Goal: Task Accomplishment & Management: Complete application form

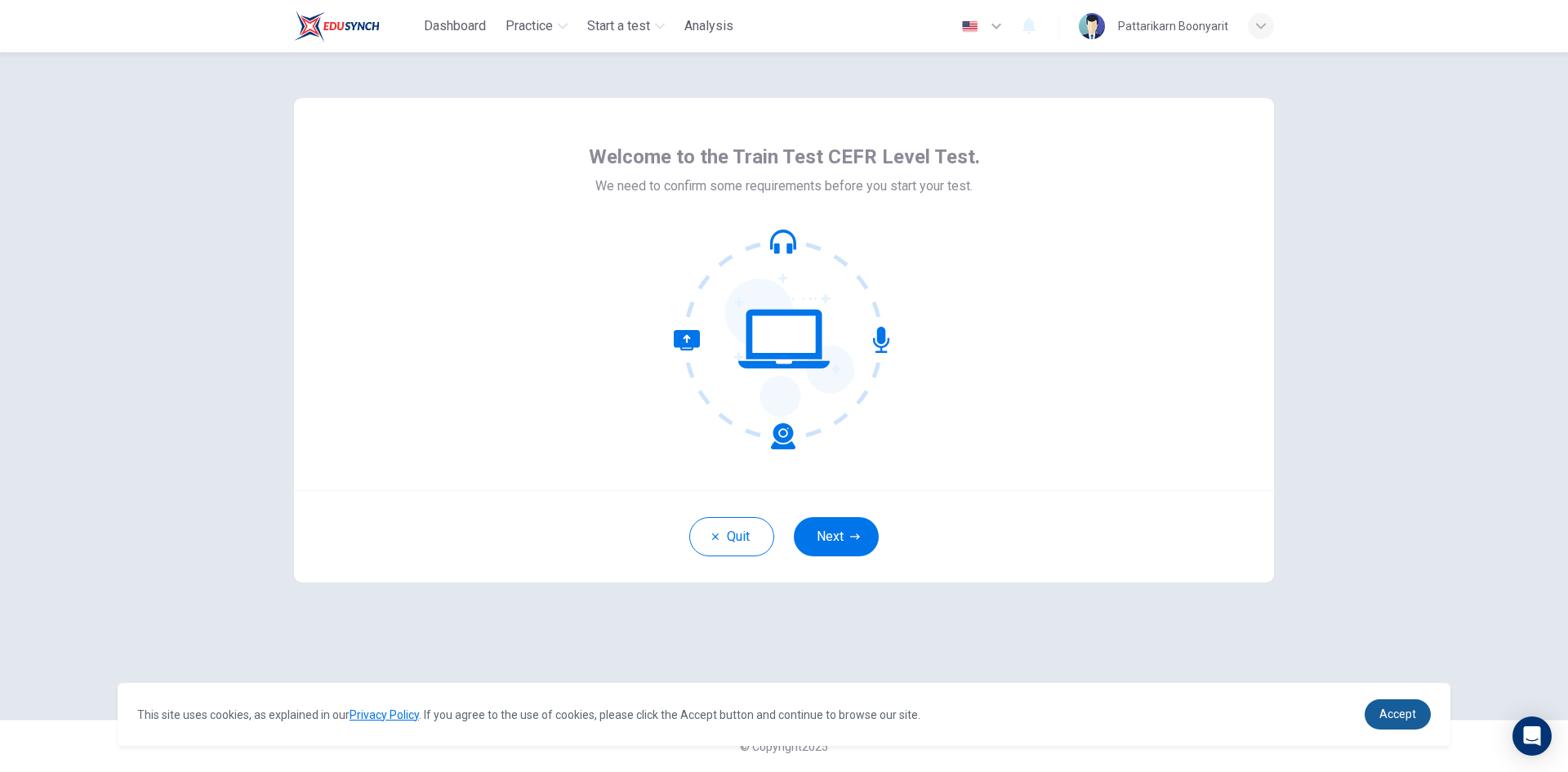
click at [1408, 725] on link "Accept" at bounding box center [1397, 714] width 66 height 30
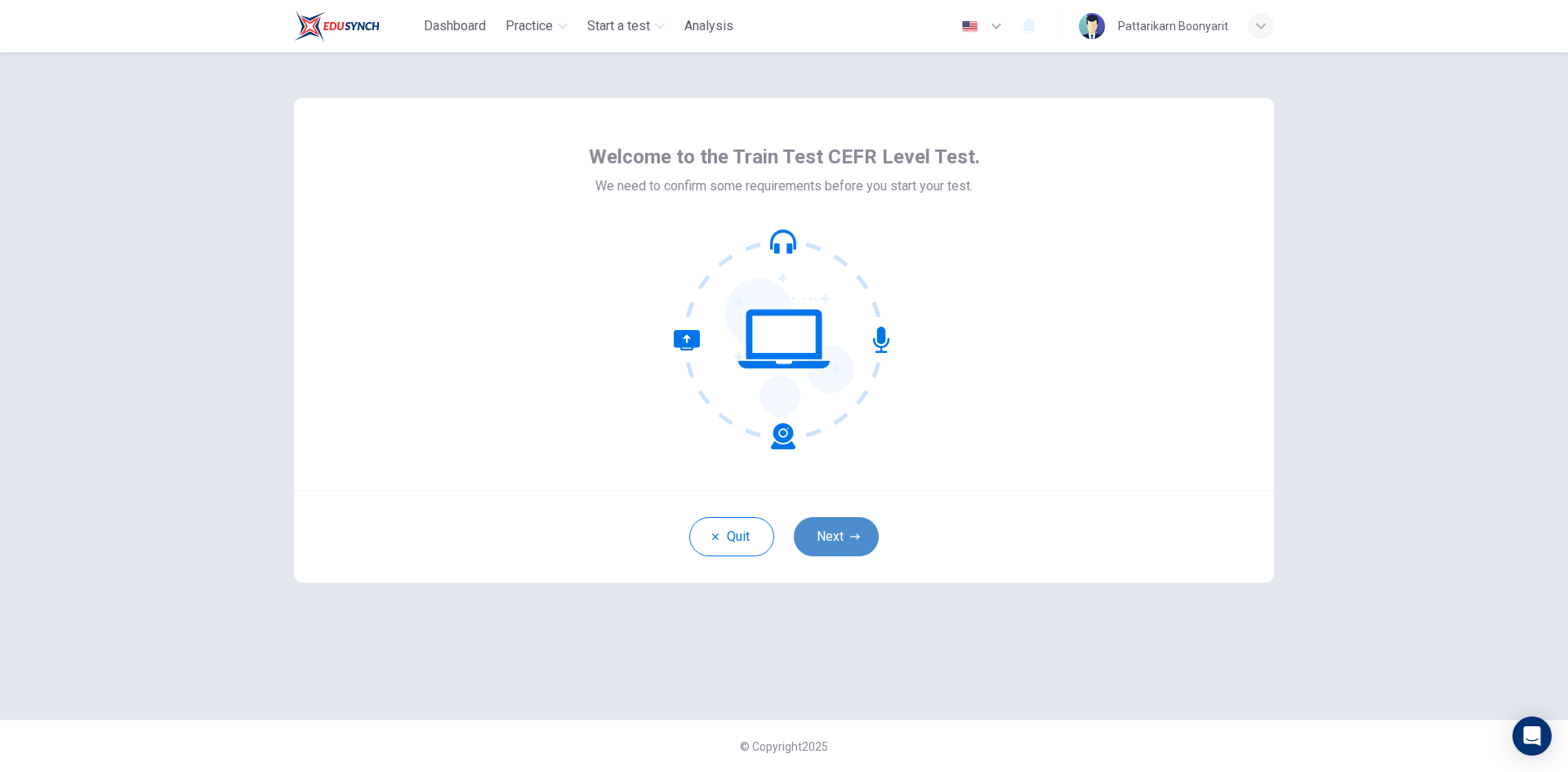
click at [856, 546] on button "Next" at bounding box center [837, 536] width 85 height 39
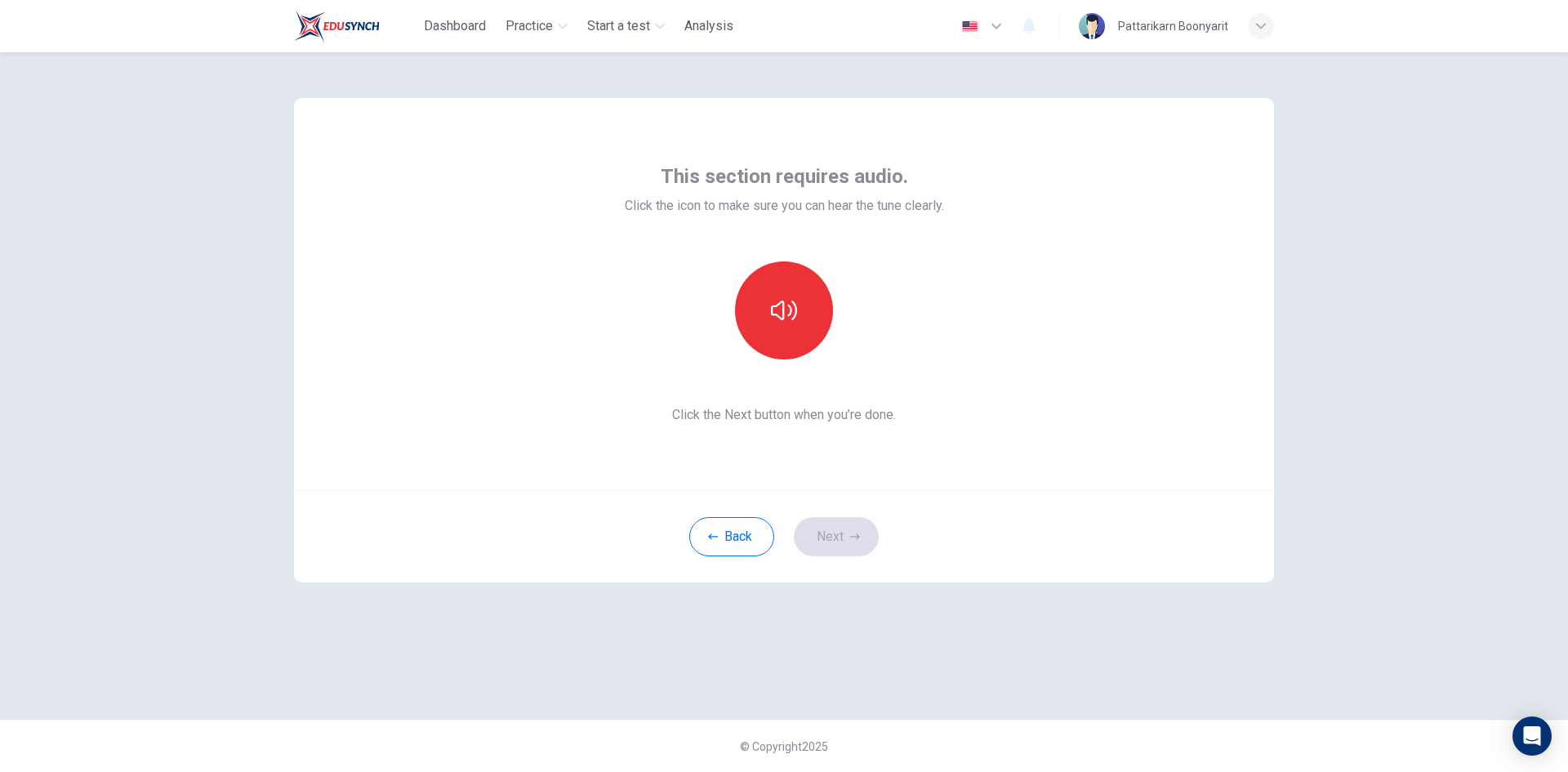
click at [758, 353] on div at bounding box center [784, 311] width 177 height 98
click at [794, 316] on icon "button" at bounding box center [784, 311] width 26 height 26
click at [859, 551] on button "Next" at bounding box center [837, 536] width 85 height 39
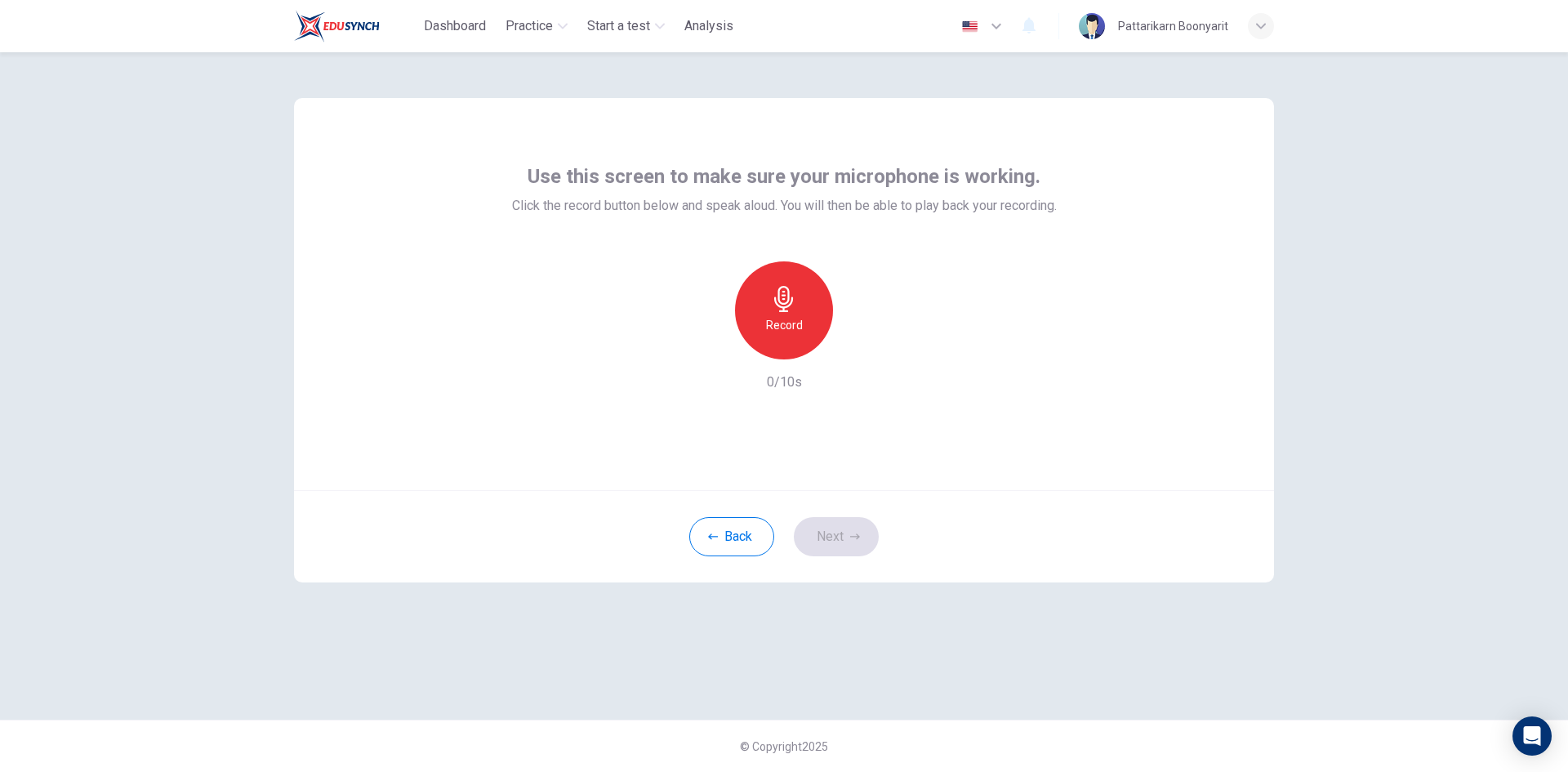
click at [778, 344] on div "Record" at bounding box center [784, 311] width 98 height 98
click at [812, 313] on div "Stop" at bounding box center [784, 311] width 98 height 98
click at [860, 355] on div "button" at bounding box center [859, 346] width 26 height 26
click at [822, 540] on button "Next" at bounding box center [837, 536] width 85 height 39
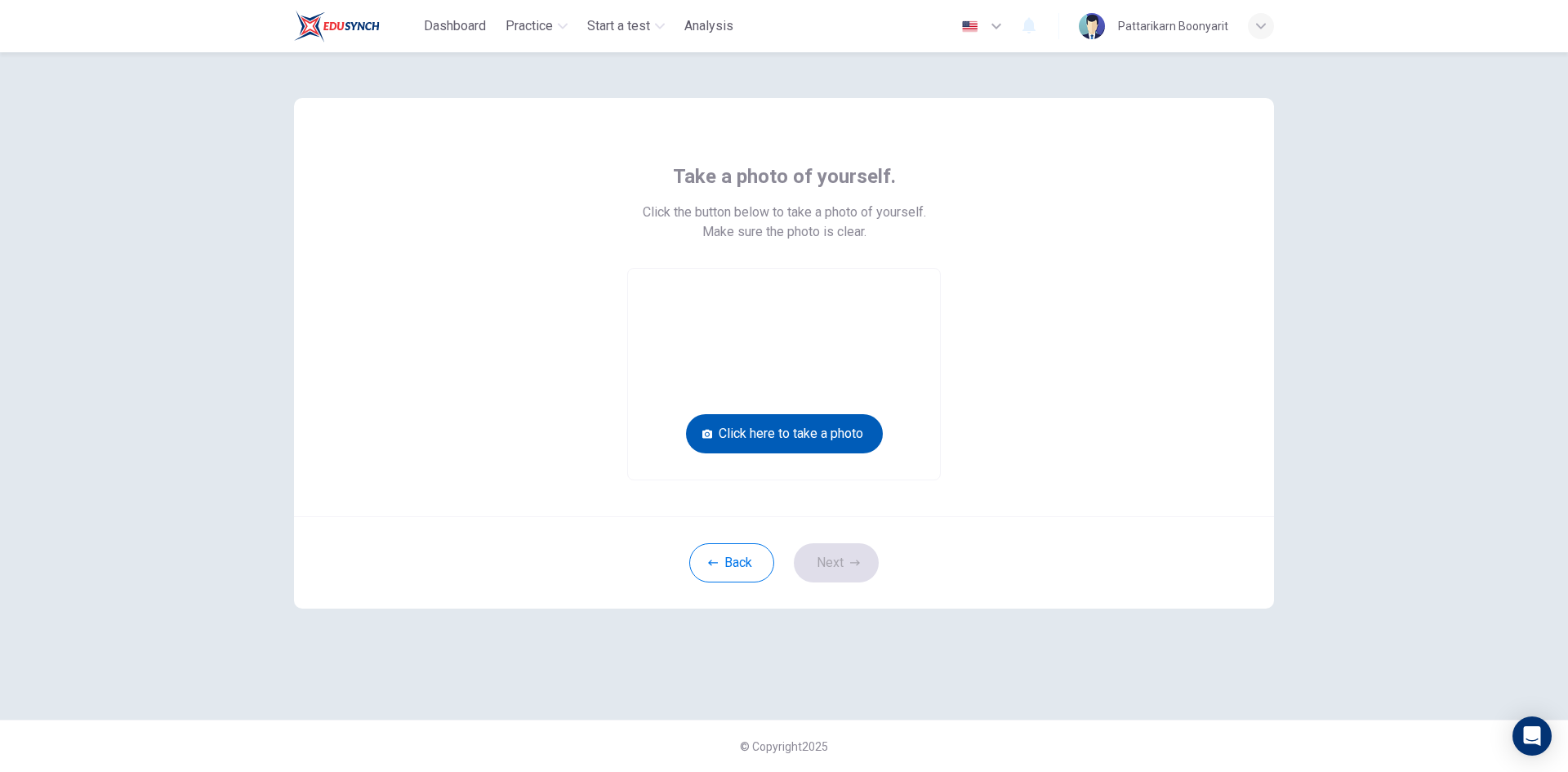
click at [834, 442] on button "Click here to take a photo" at bounding box center [785, 433] width 197 height 39
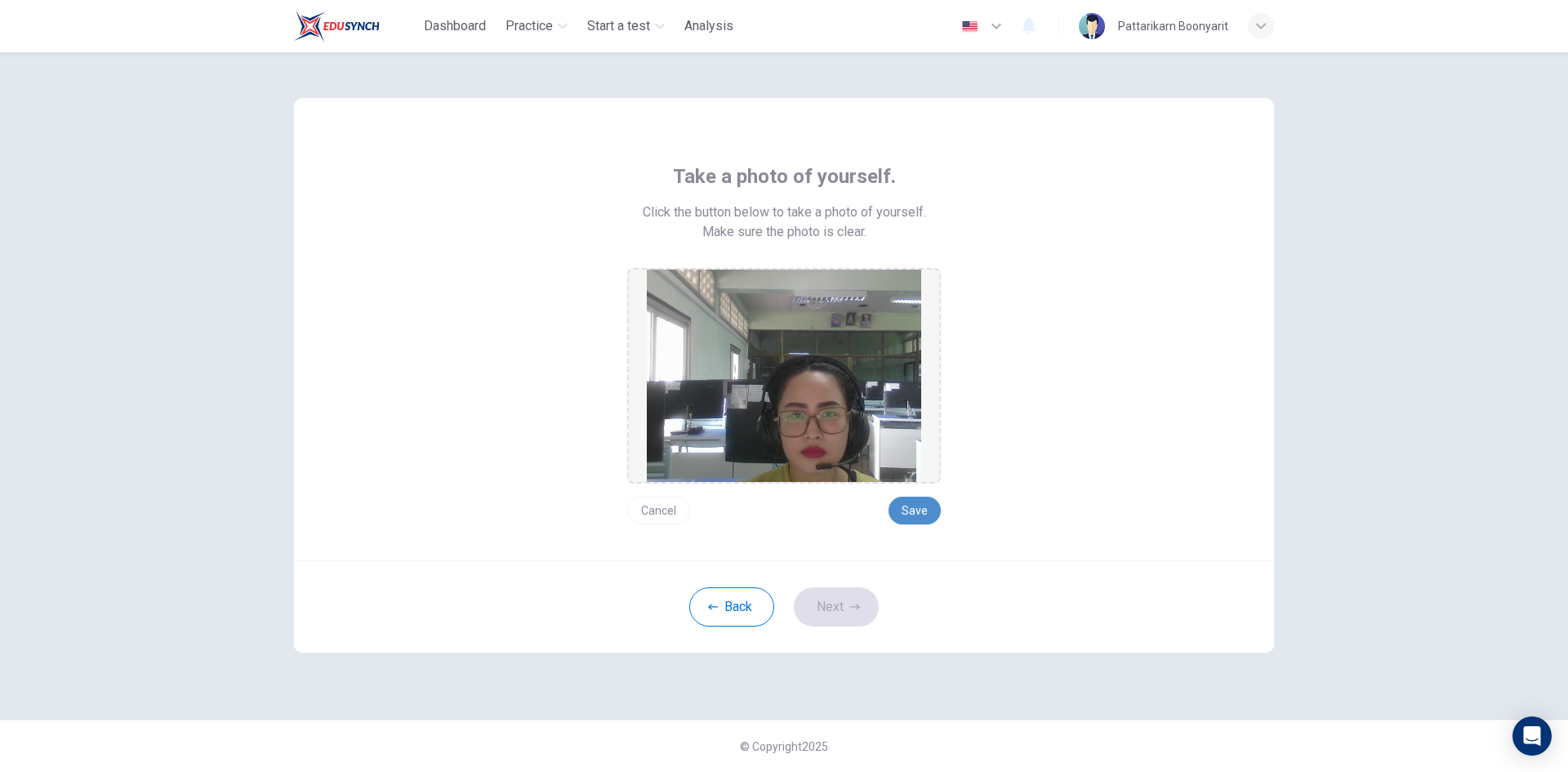
click at [913, 519] on button "Save" at bounding box center [914, 511] width 53 height 28
click at [845, 602] on button "Next" at bounding box center [837, 606] width 85 height 39
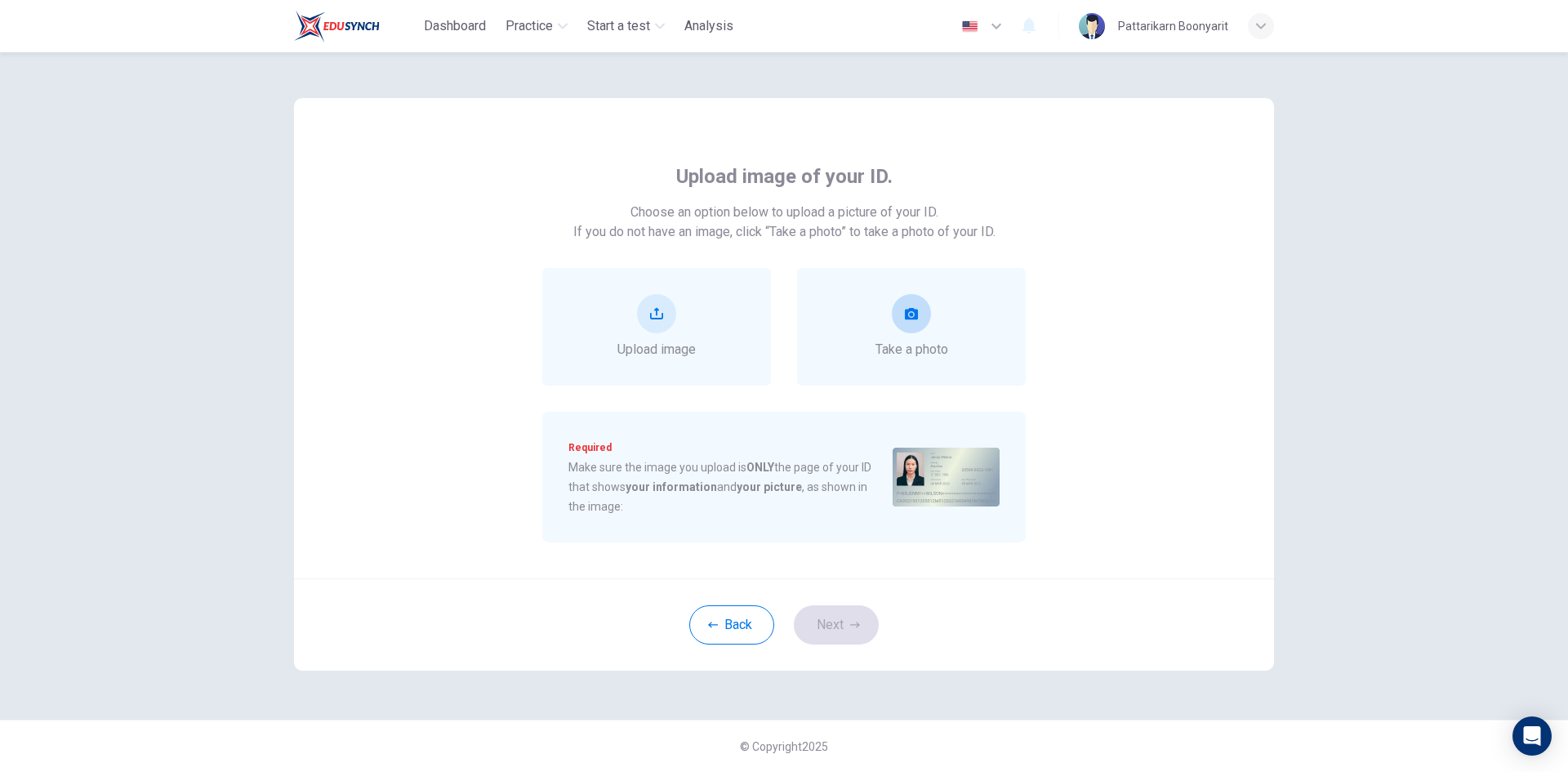
click at [930, 319] on button "take photo" at bounding box center [911, 313] width 39 height 39
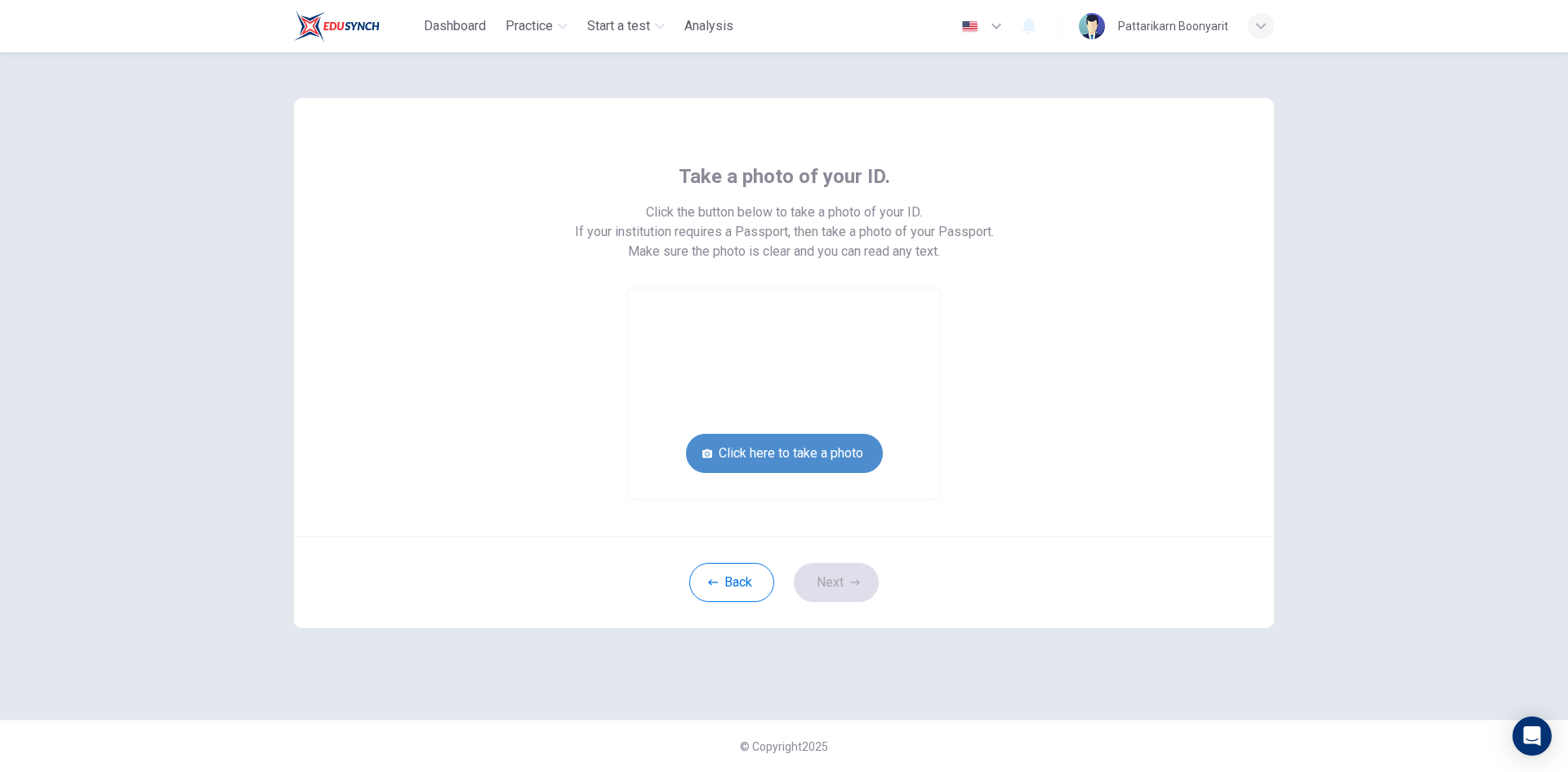
click at [830, 455] on button "Click here to take a photo" at bounding box center [785, 453] width 197 height 39
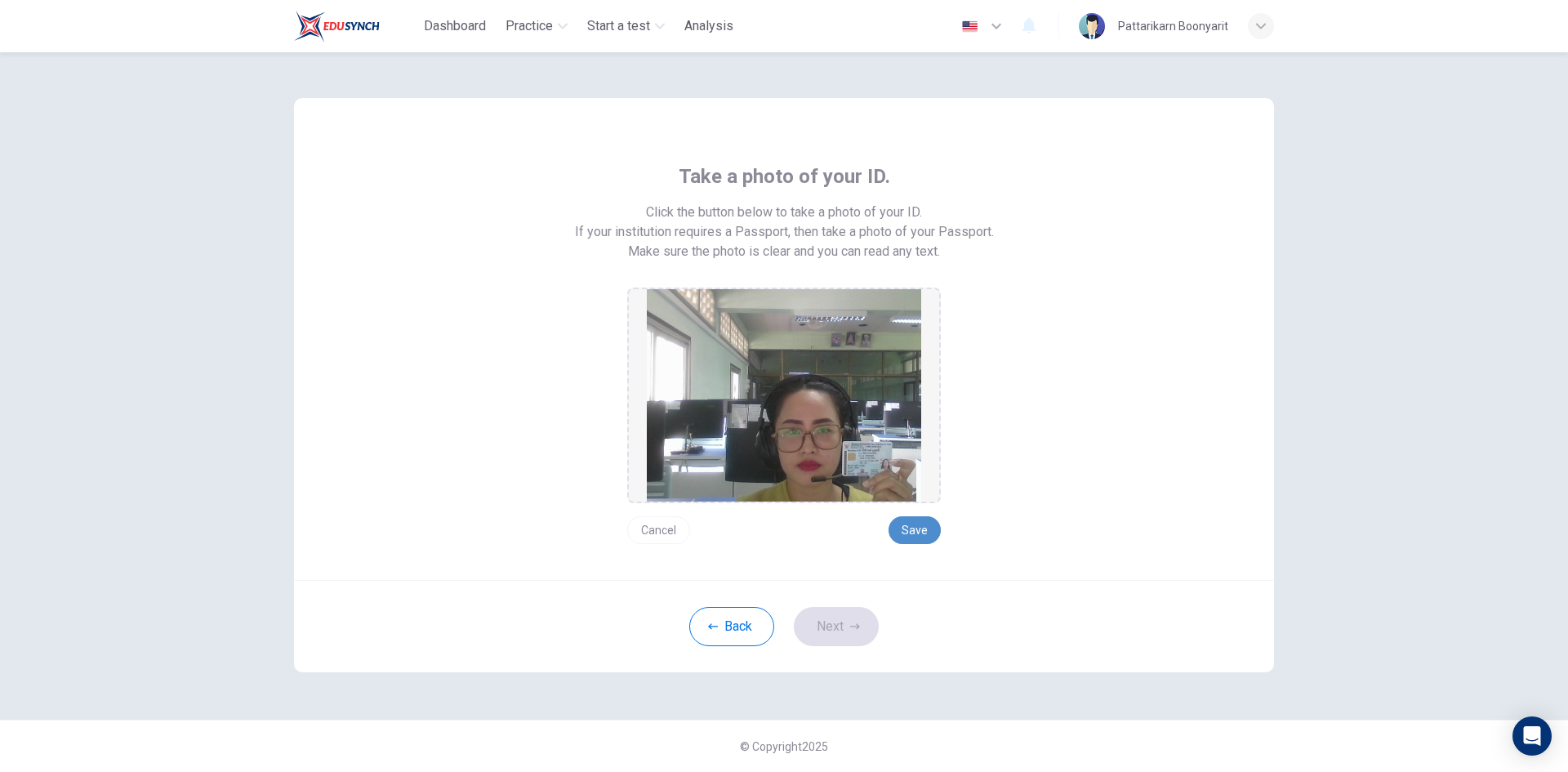
click at [902, 530] on button "Save" at bounding box center [914, 530] width 53 height 28
click at [860, 626] on button "Next" at bounding box center [837, 626] width 85 height 39
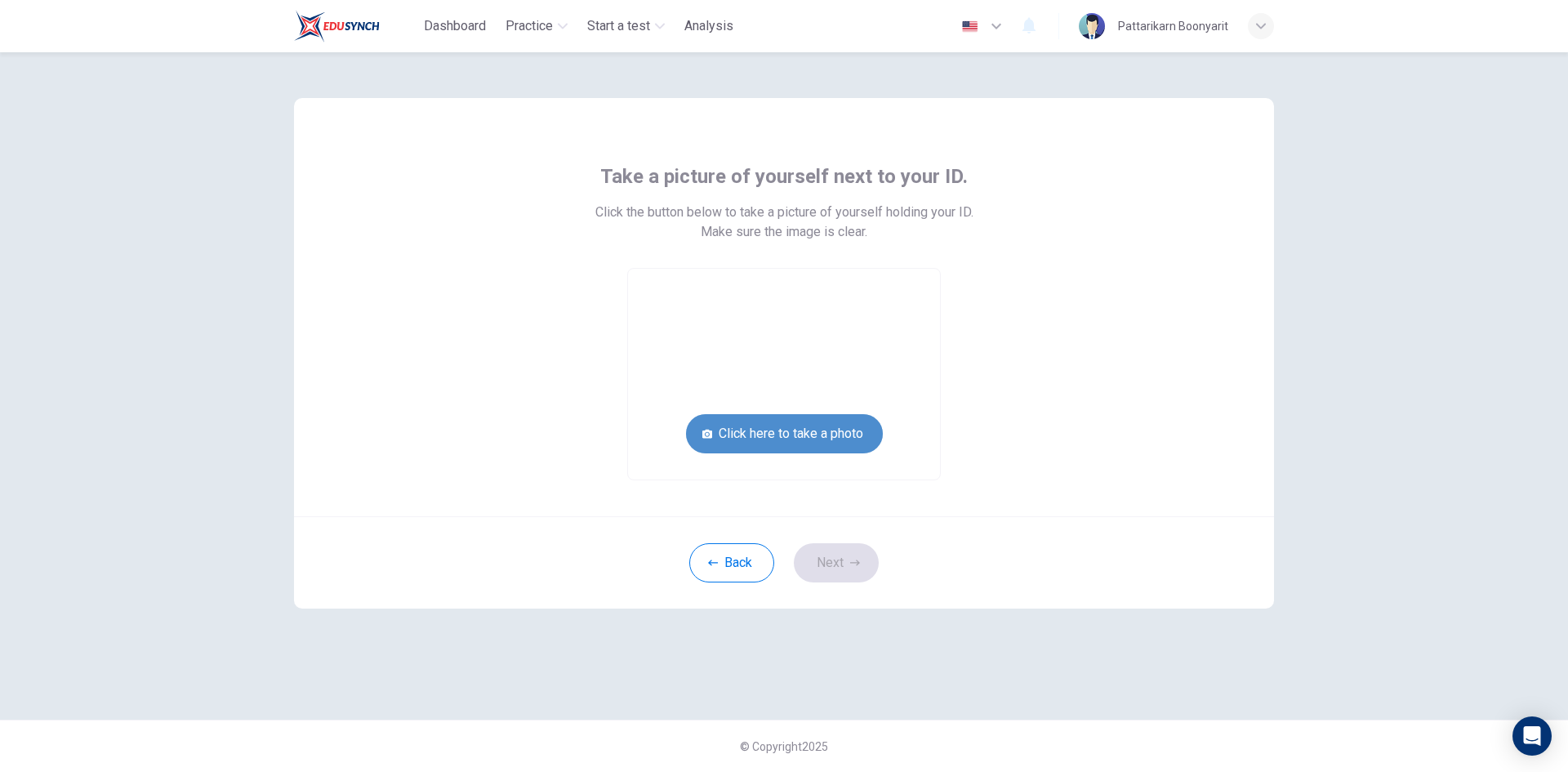
click at [779, 443] on button "Click here to take a photo" at bounding box center [785, 433] width 197 height 39
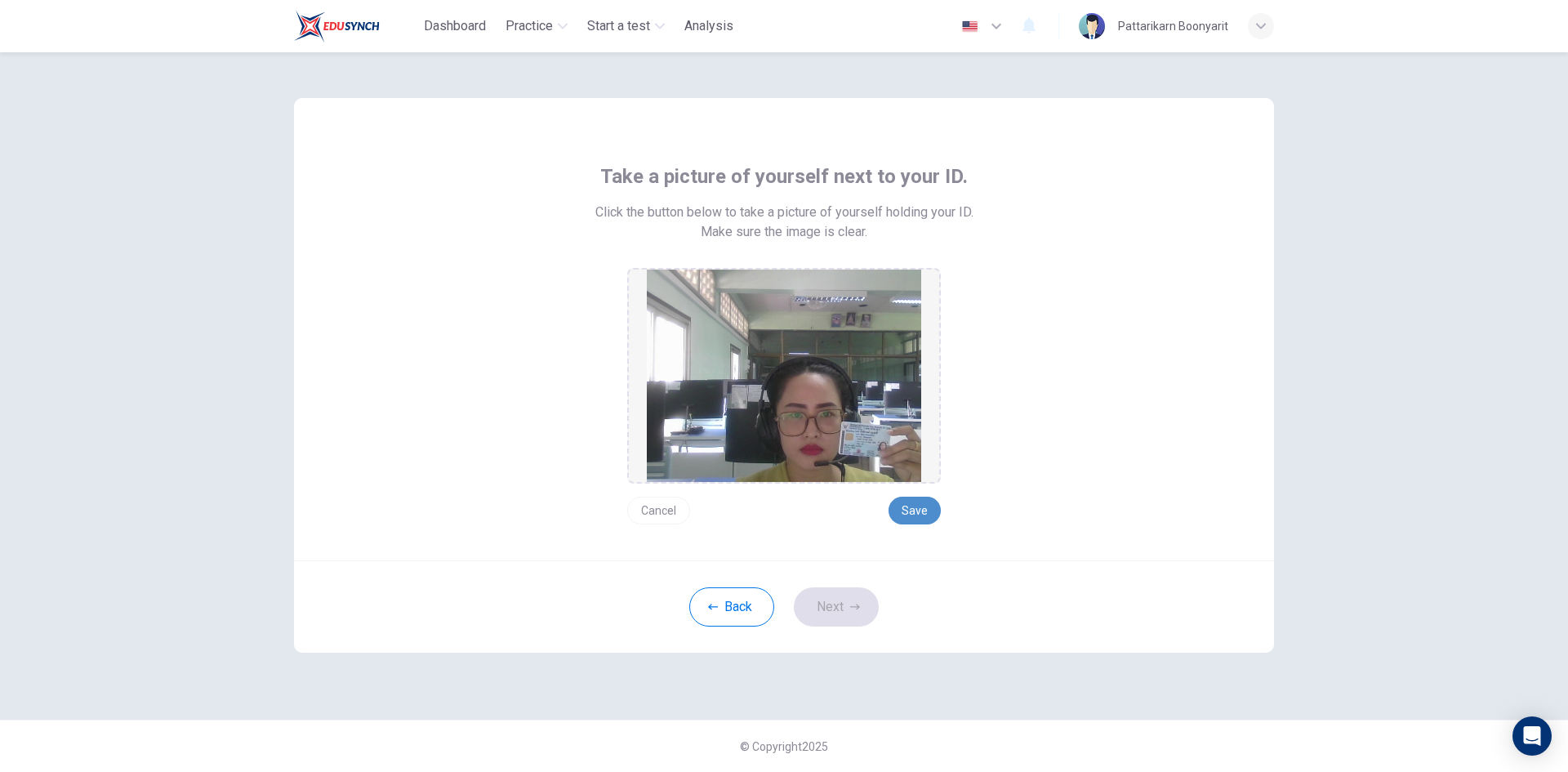
click at [916, 518] on button "Save" at bounding box center [914, 511] width 53 height 28
click at [835, 600] on button "Next" at bounding box center [837, 606] width 85 height 39
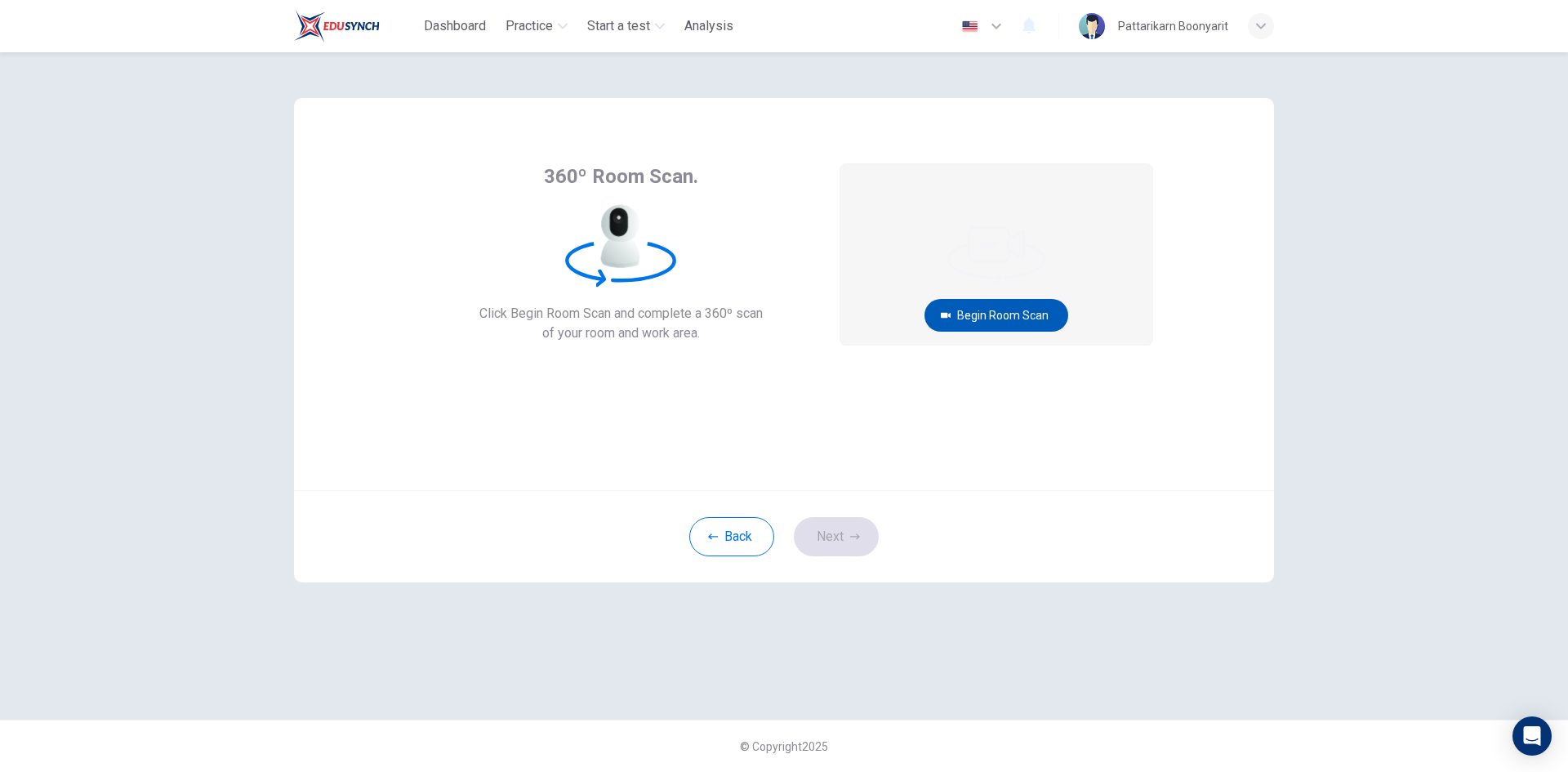
click at [1042, 299] on button "Begin Room Scan" at bounding box center [996, 316] width 144 height 33
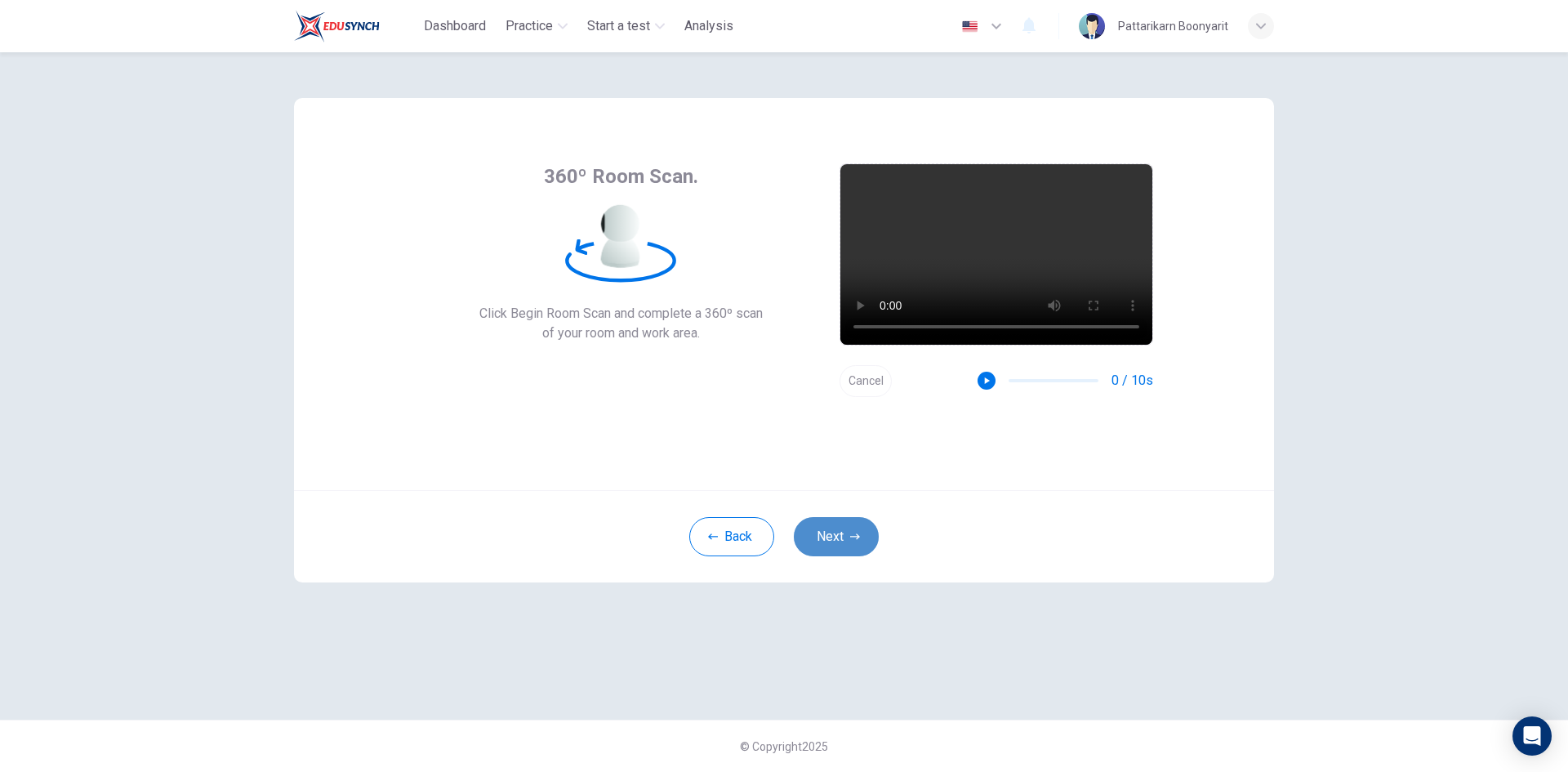
click at [817, 543] on button "Next" at bounding box center [837, 536] width 85 height 39
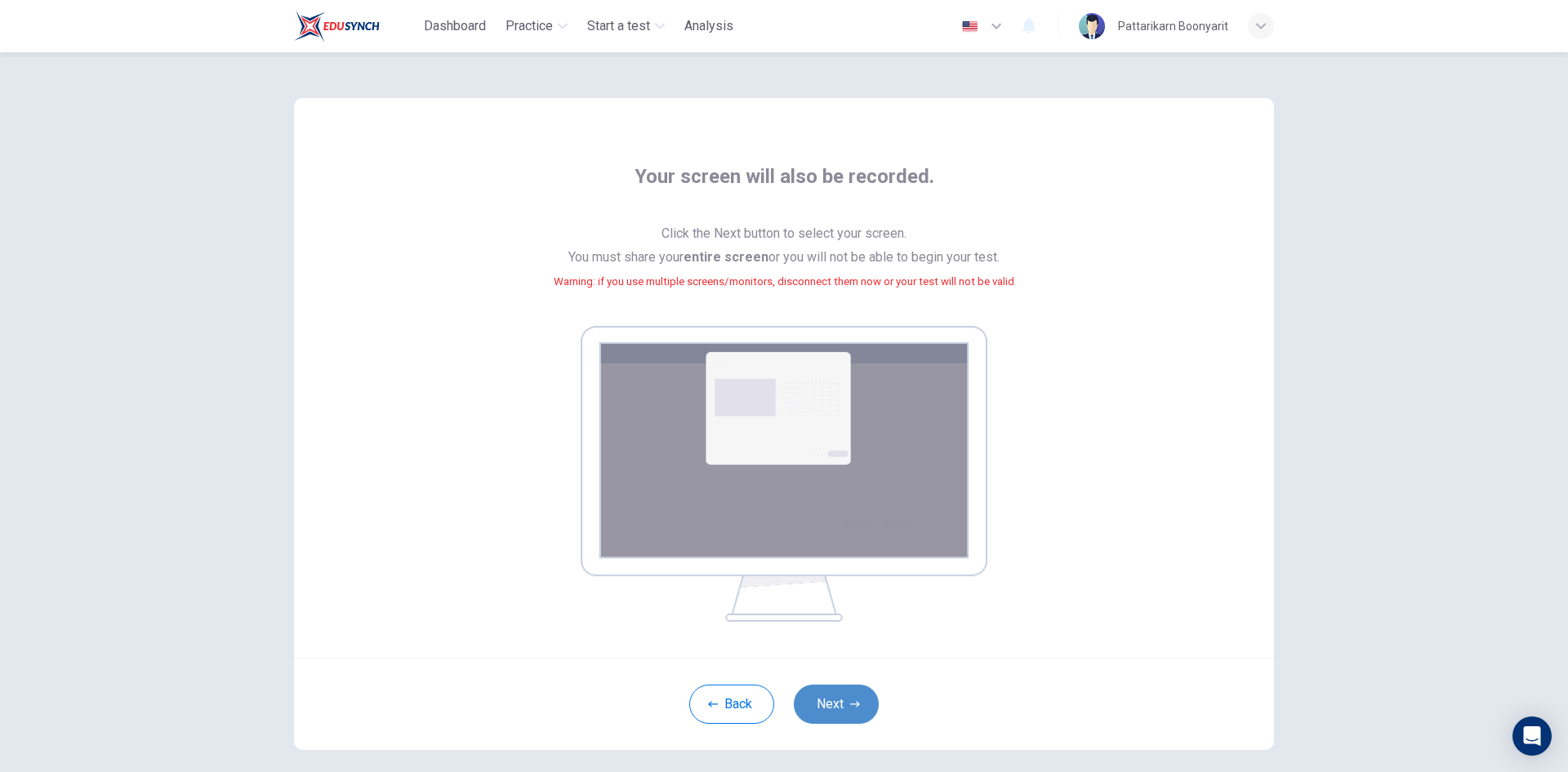
click at [803, 707] on button "Next" at bounding box center [837, 704] width 85 height 39
click at [852, 380] on img at bounding box center [784, 474] width 407 height 296
click at [839, 702] on button "Next" at bounding box center [837, 704] width 85 height 39
click at [826, 691] on button "Next" at bounding box center [837, 704] width 85 height 39
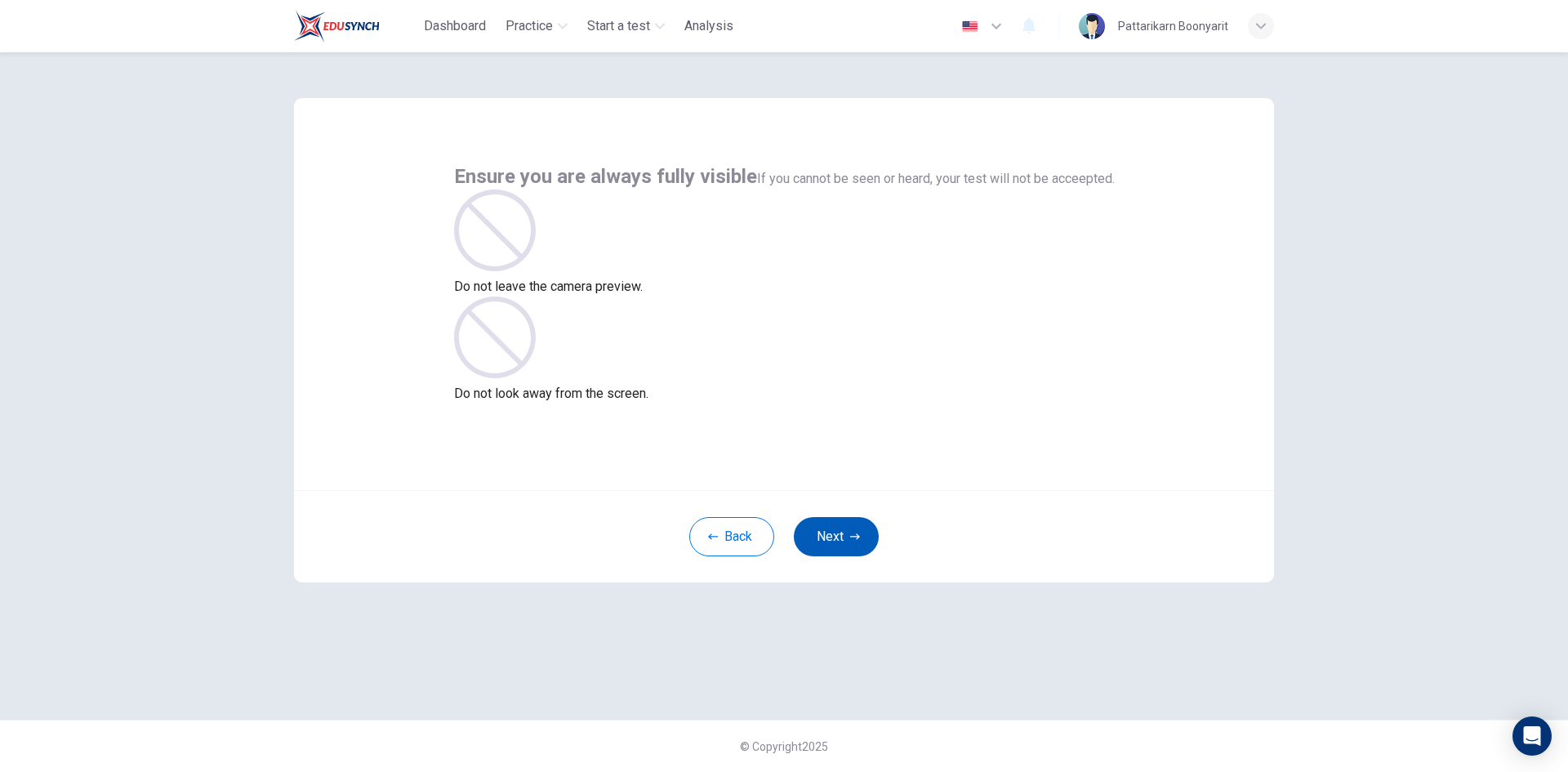
click at [855, 543] on button "Next" at bounding box center [837, 536] width 85 height 39
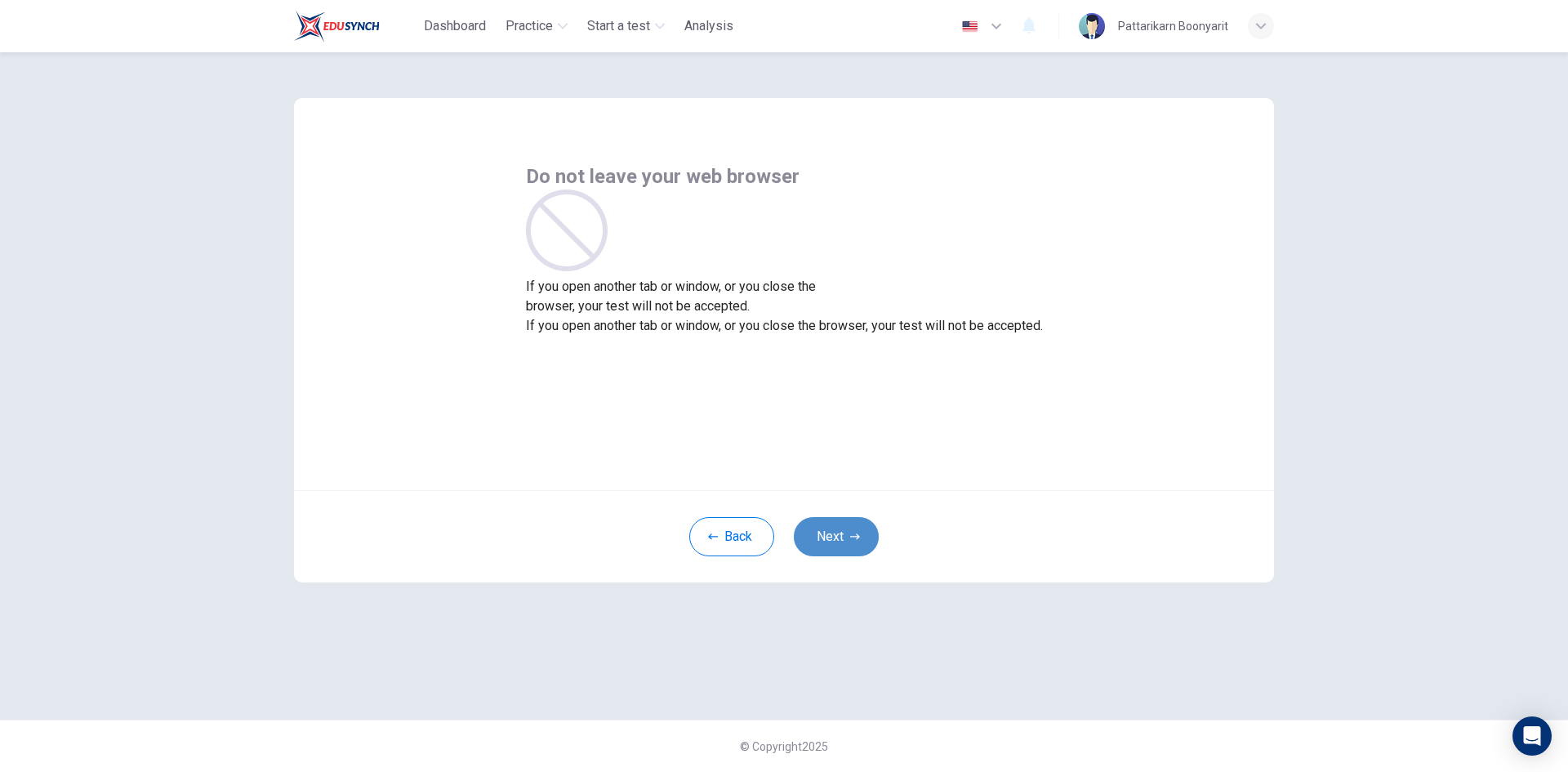
click at [825, 536] on button "Next" at bounding box center [837, 536] width 85 height 39
click at [815, 543] on button "Next" at bounding box center [837, 536] width 85 height 39
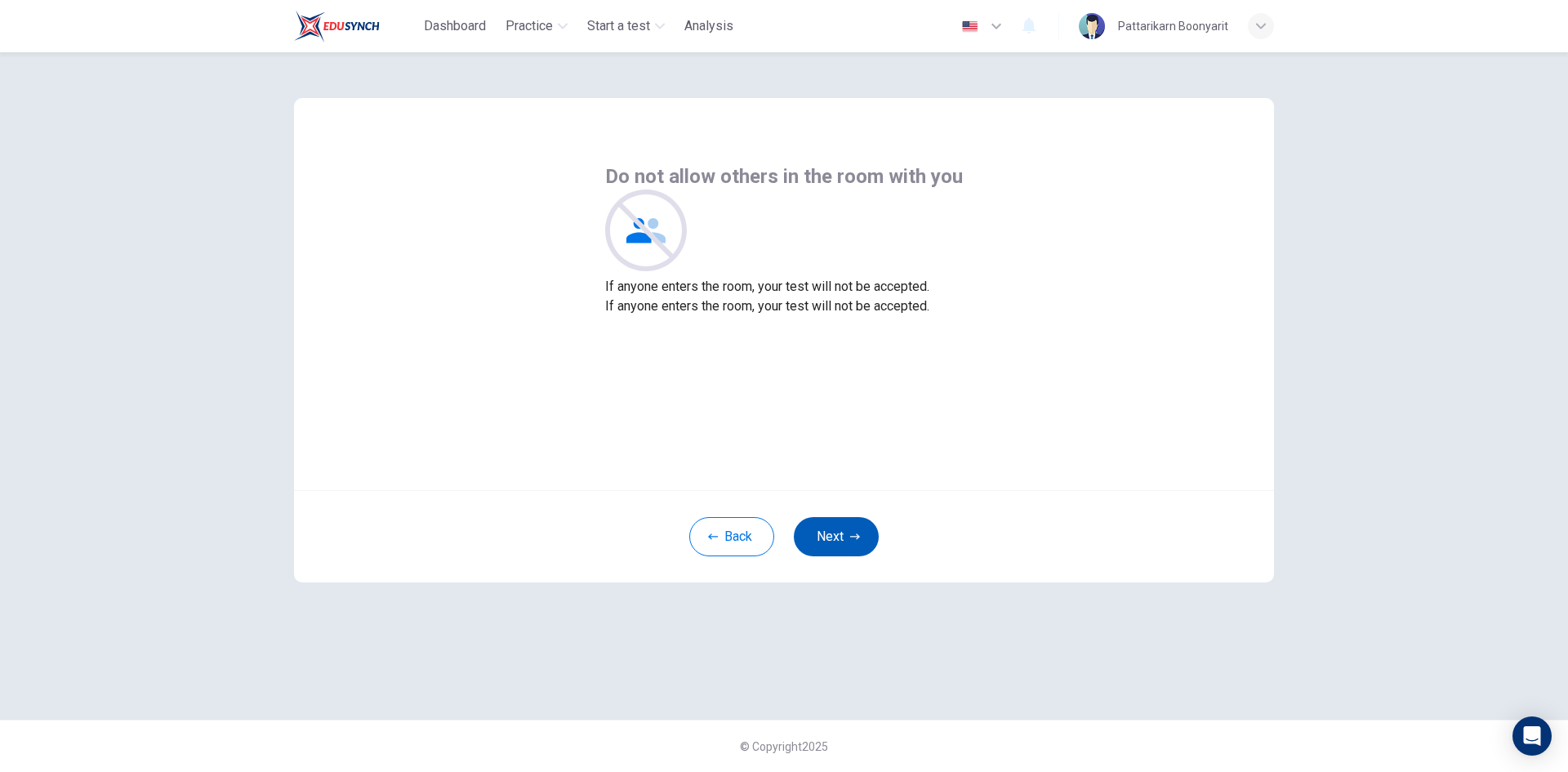
click at [816, 531] on button "Next" at bounding box center [837, 536] width 85 height 39
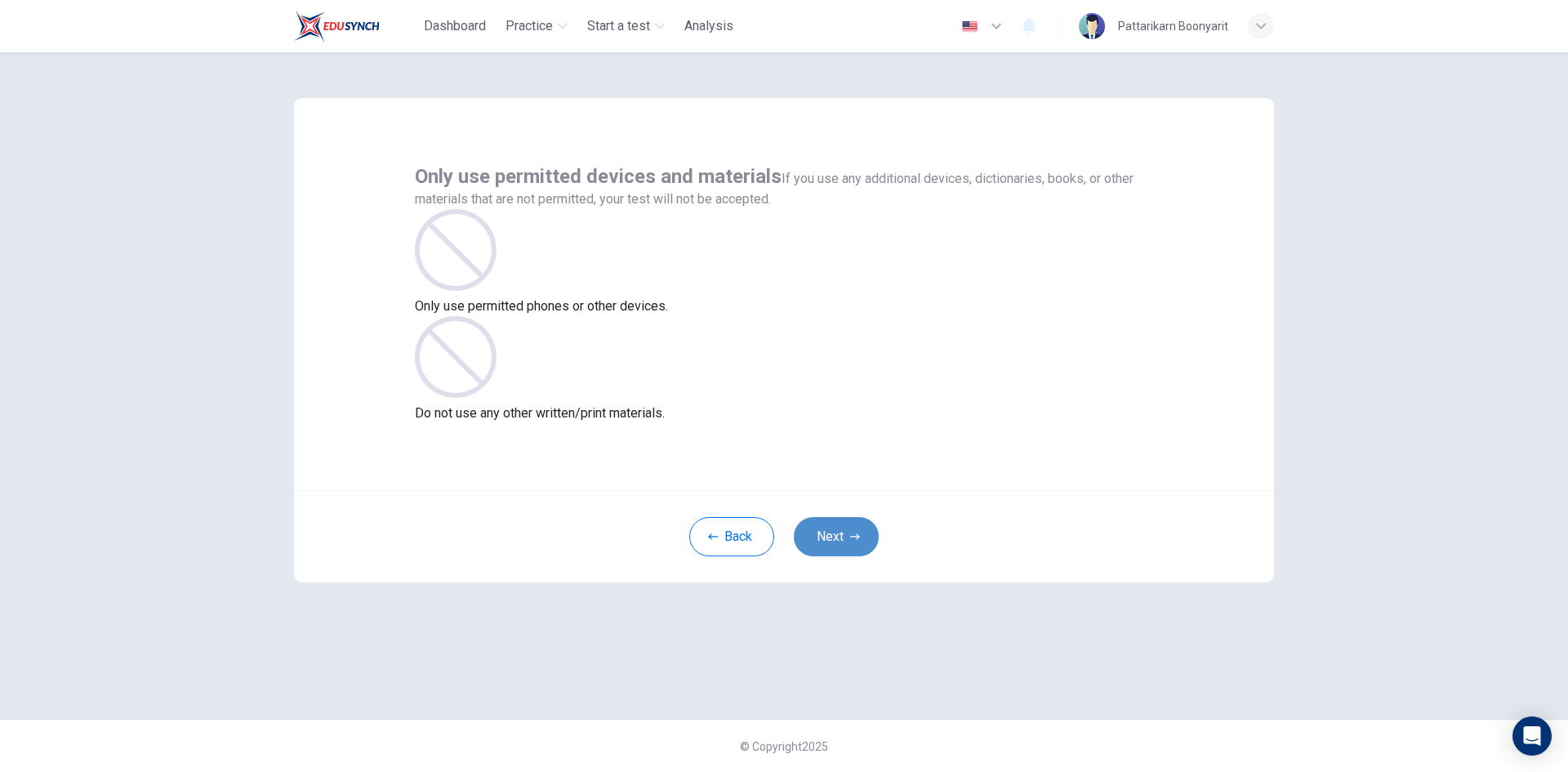
click at [839, 542] on button "Next" at bounding box center [837, 536] width 85 height 39
click at [851, 526] on button "Next" at bounding box center [837, 536] width 85 height 39
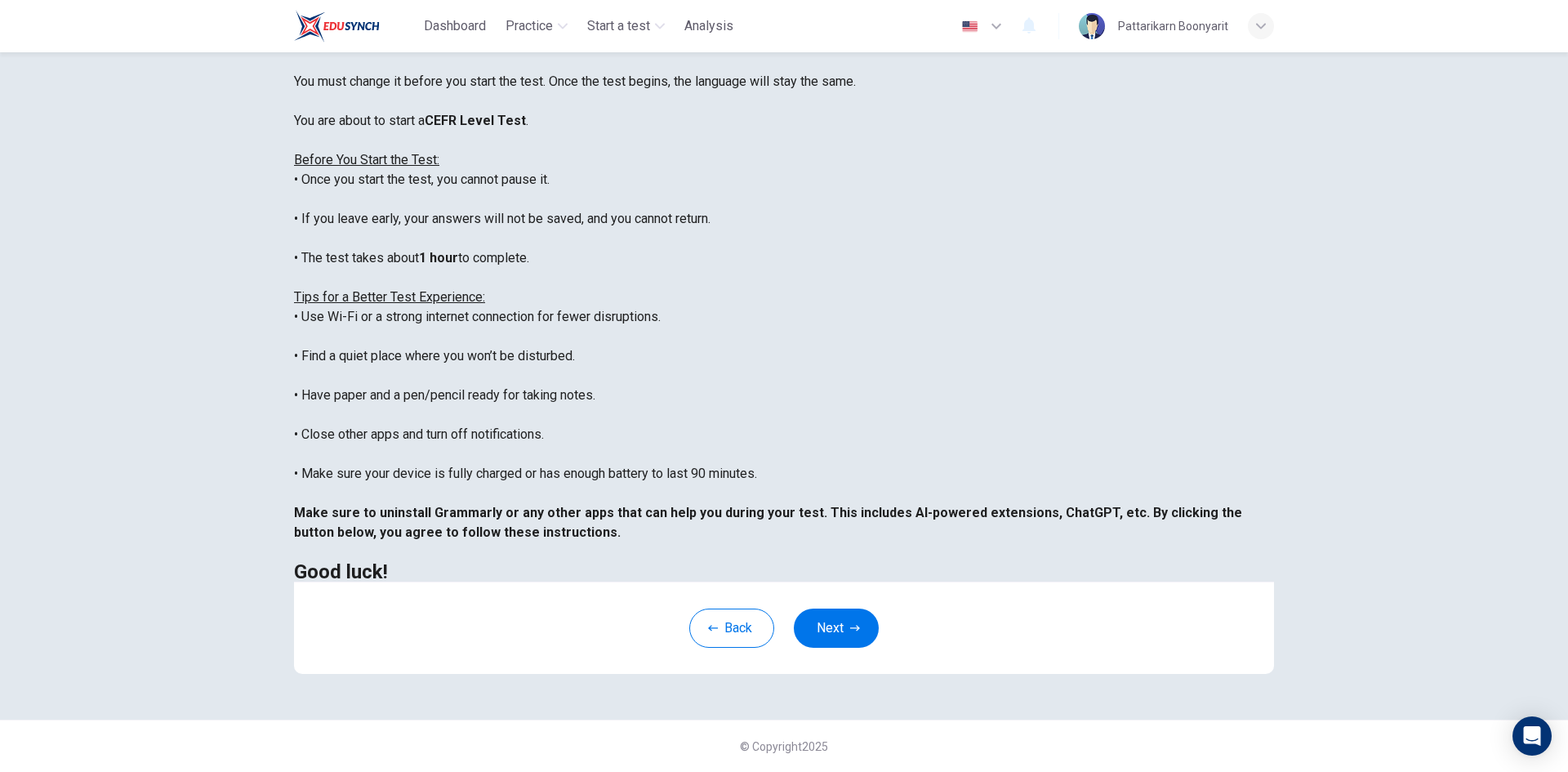
scroll to position [136, 0]
click at [838, 635] on button "Next" at bounding box center [837, 628] width 85 height 39
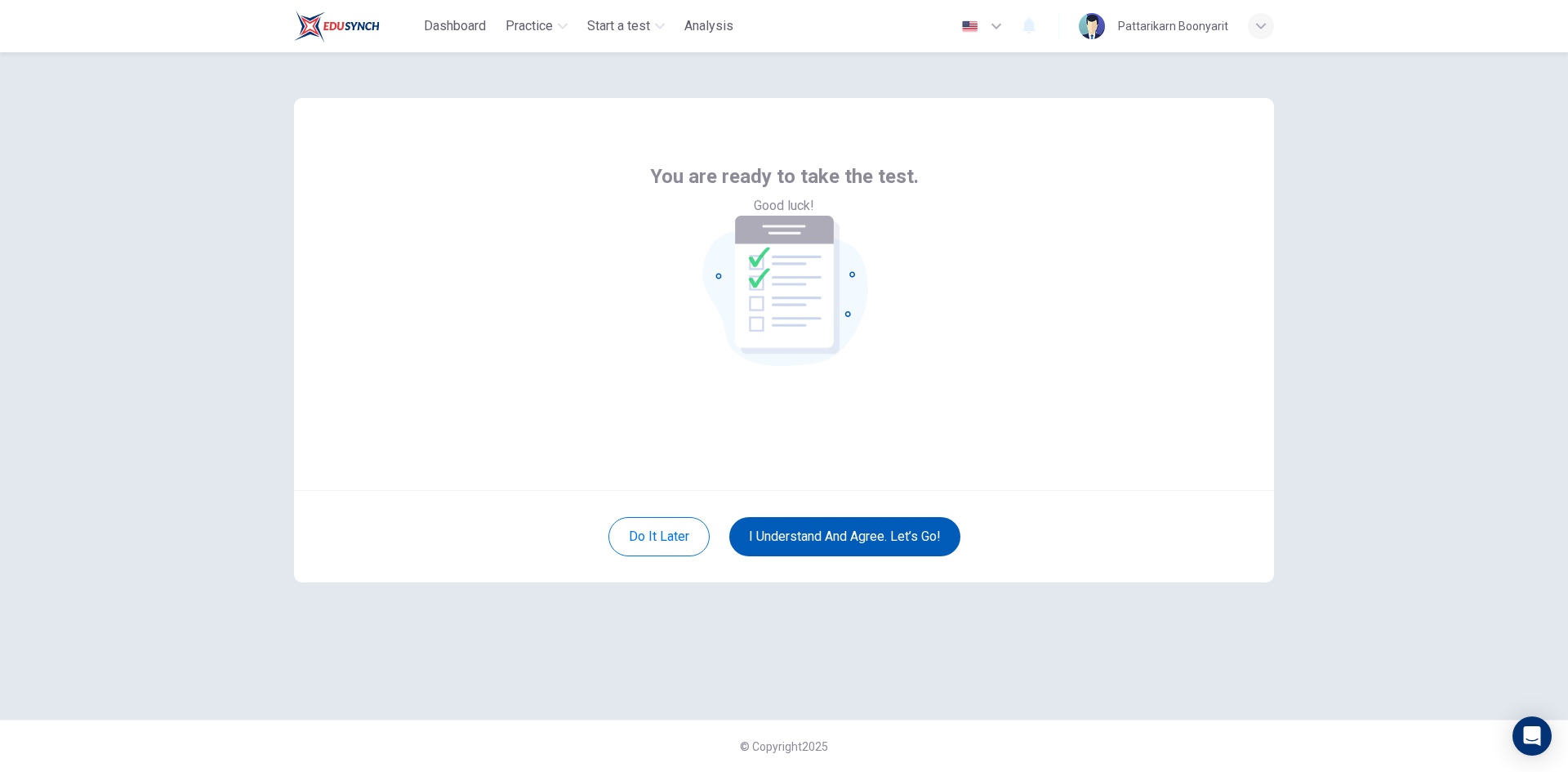
scroll to position [0, 0]
click at [816, 527] on button "I understand and agree. Let’s go!" at bounding box center [845, 536] width 231 height 39
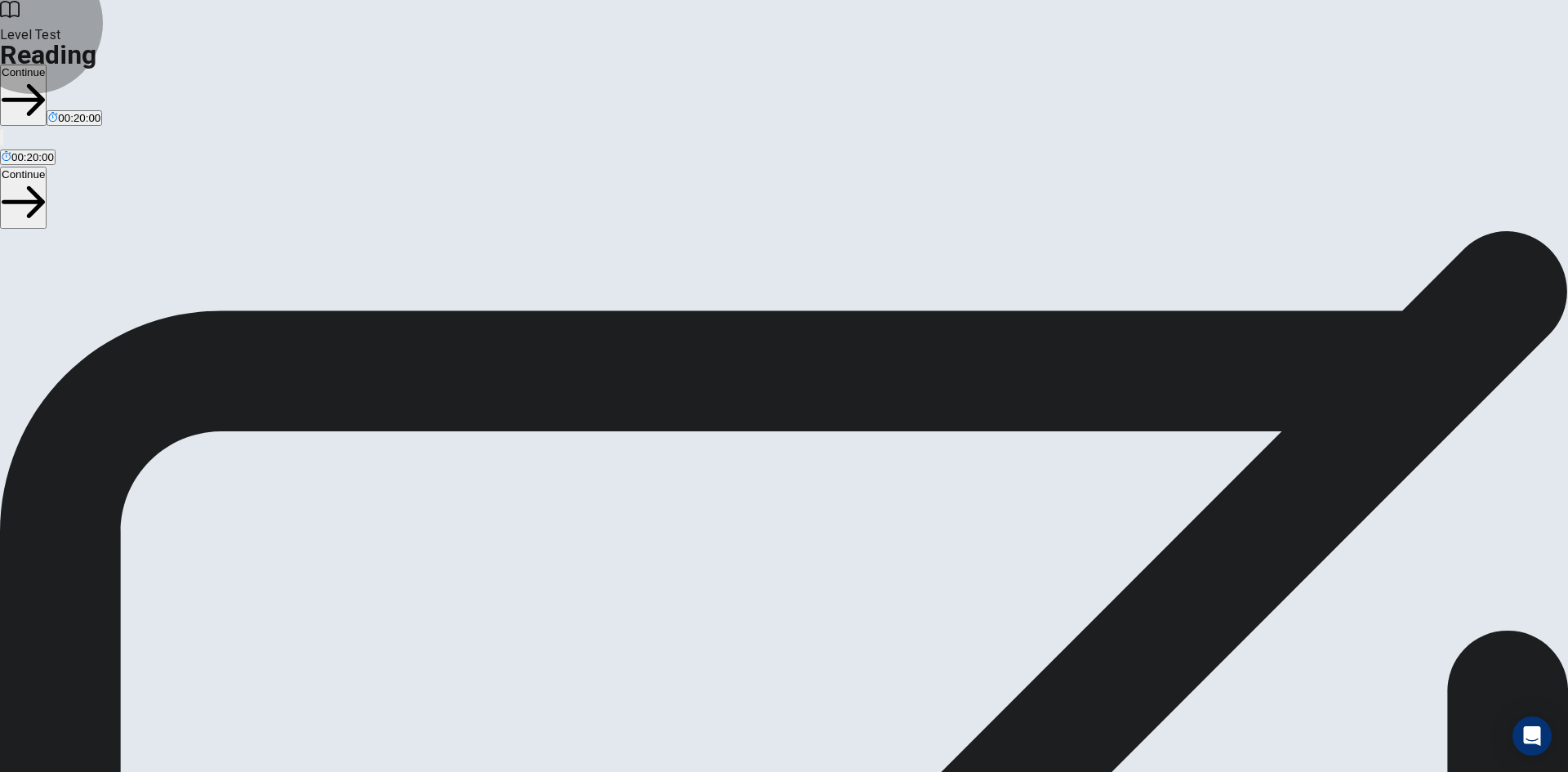
click at [47, 65] on button "Continue" at bounding box center [23, 95] width 47 height 61
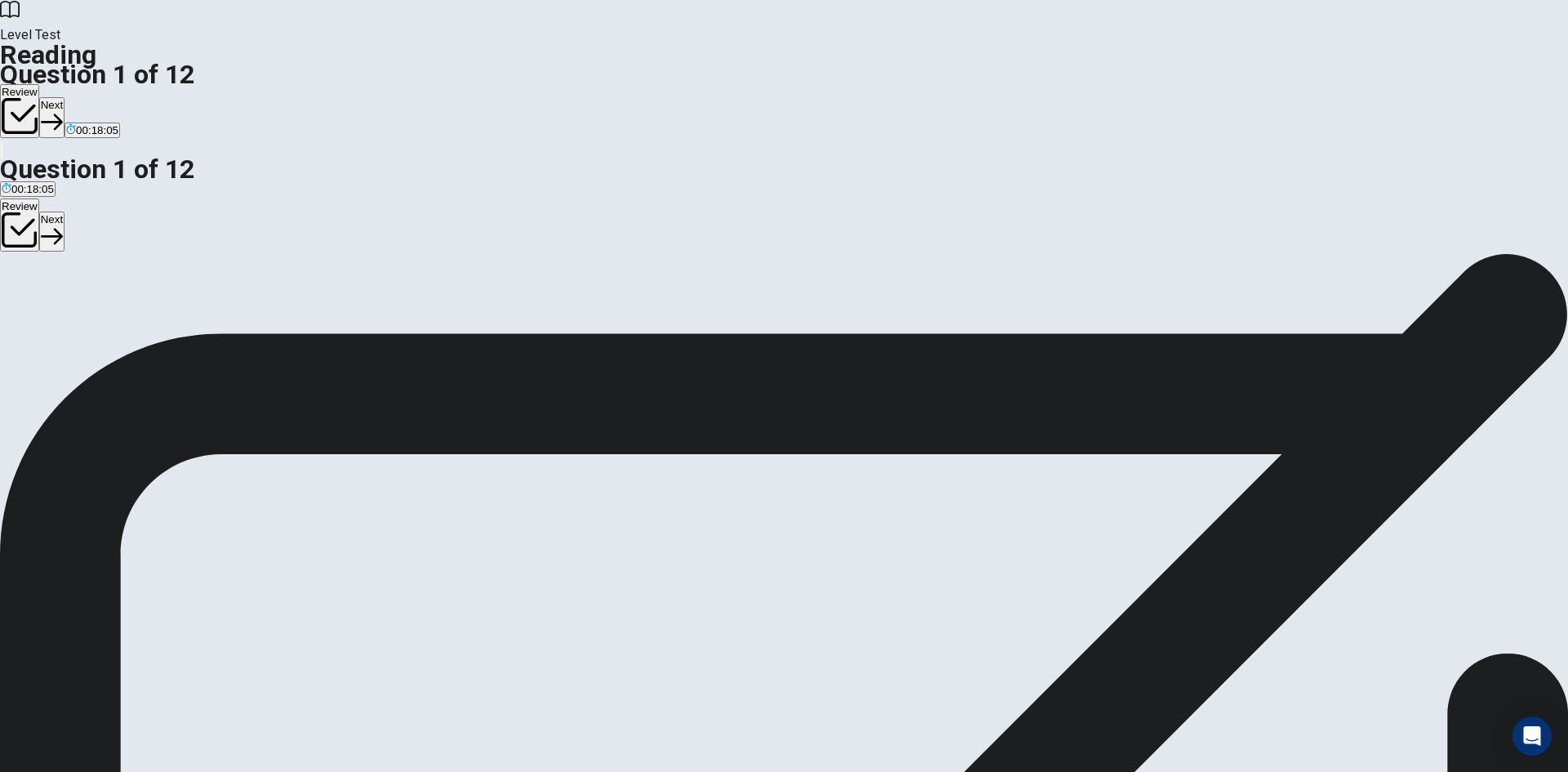
click at [63, 115] on icon "button" at bounding box center [52, 122] width 22 height 16
click at [90, 111] on icon "button" at bounding box center [79, 122] width 22 height 22
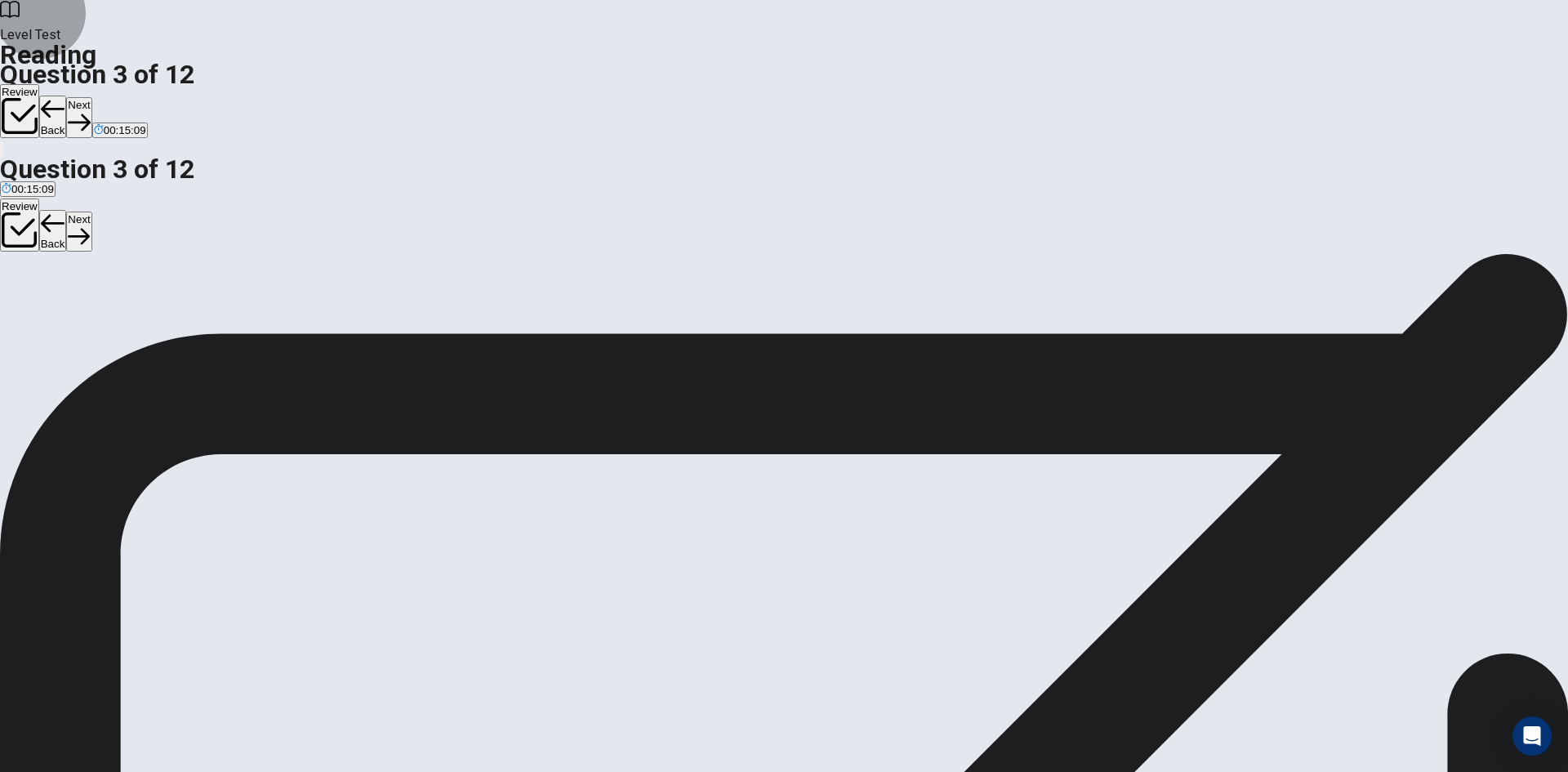
click at [91, 97] on button "Next" at bounding box center [78, 117] width 25 height 40
click at [39, 85] on button "Review" at bounding box center [19, 111] width 39 height 54
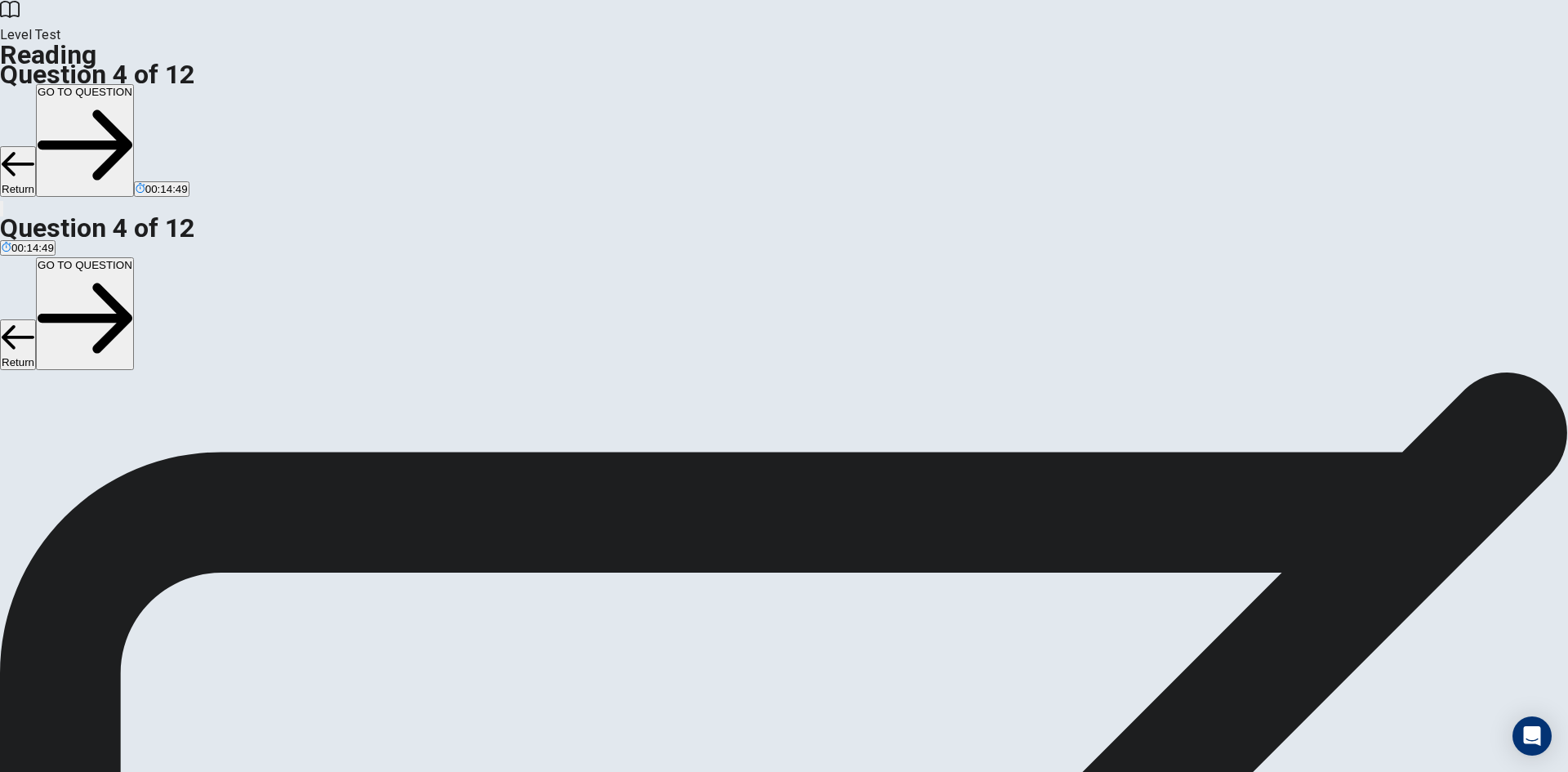
click at [134, 85] on button "GO TO QUESTION" at bounding box center [85, 141] width 98 height 113
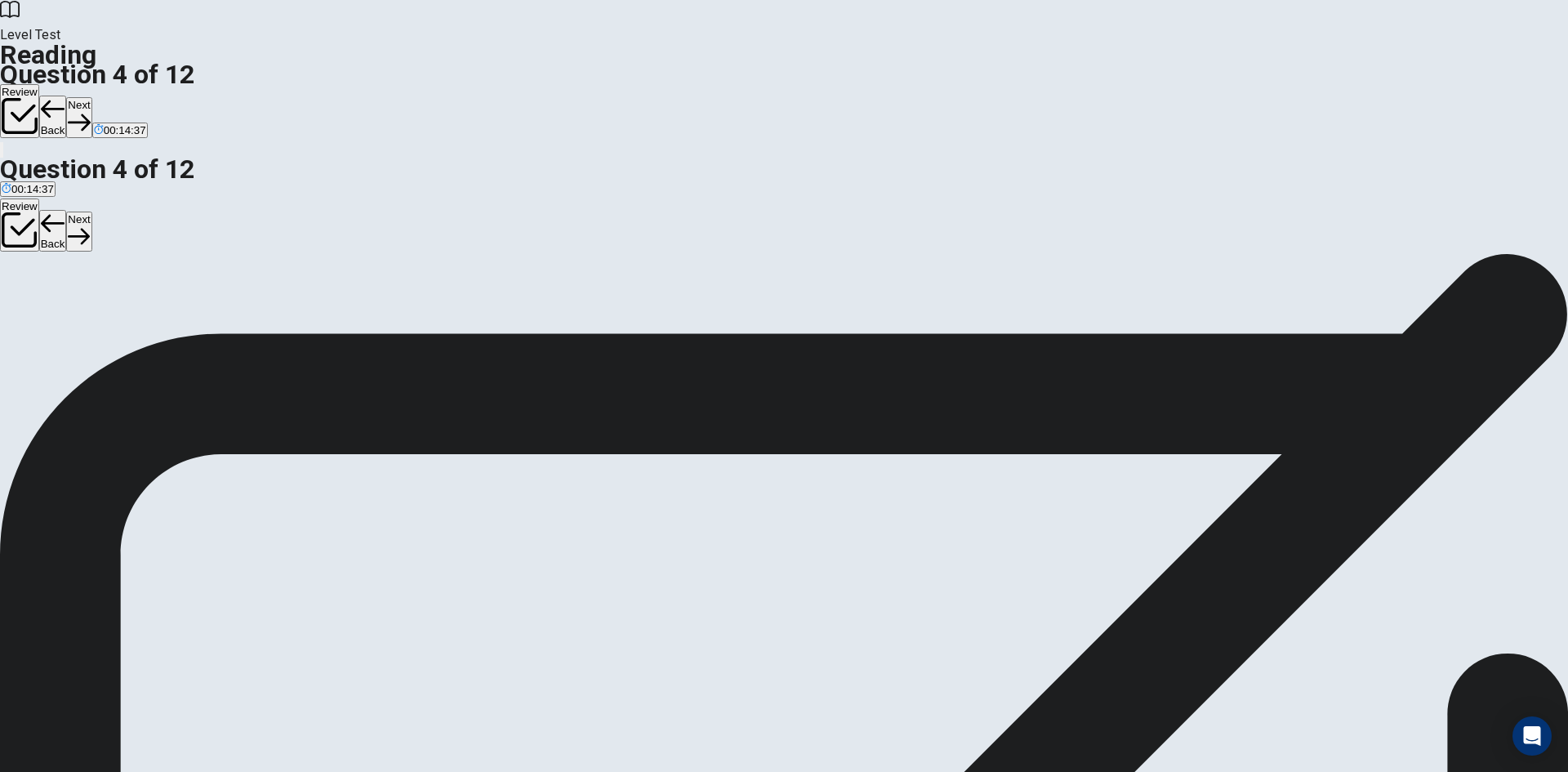
drag, startPoint x: 549, startPoint y: 167, endPoint x: 575, endPoint y: 166, distance: 26.0
click at [91, 97] on button "Next" at bounding box center [78, 117] width 25 height 40
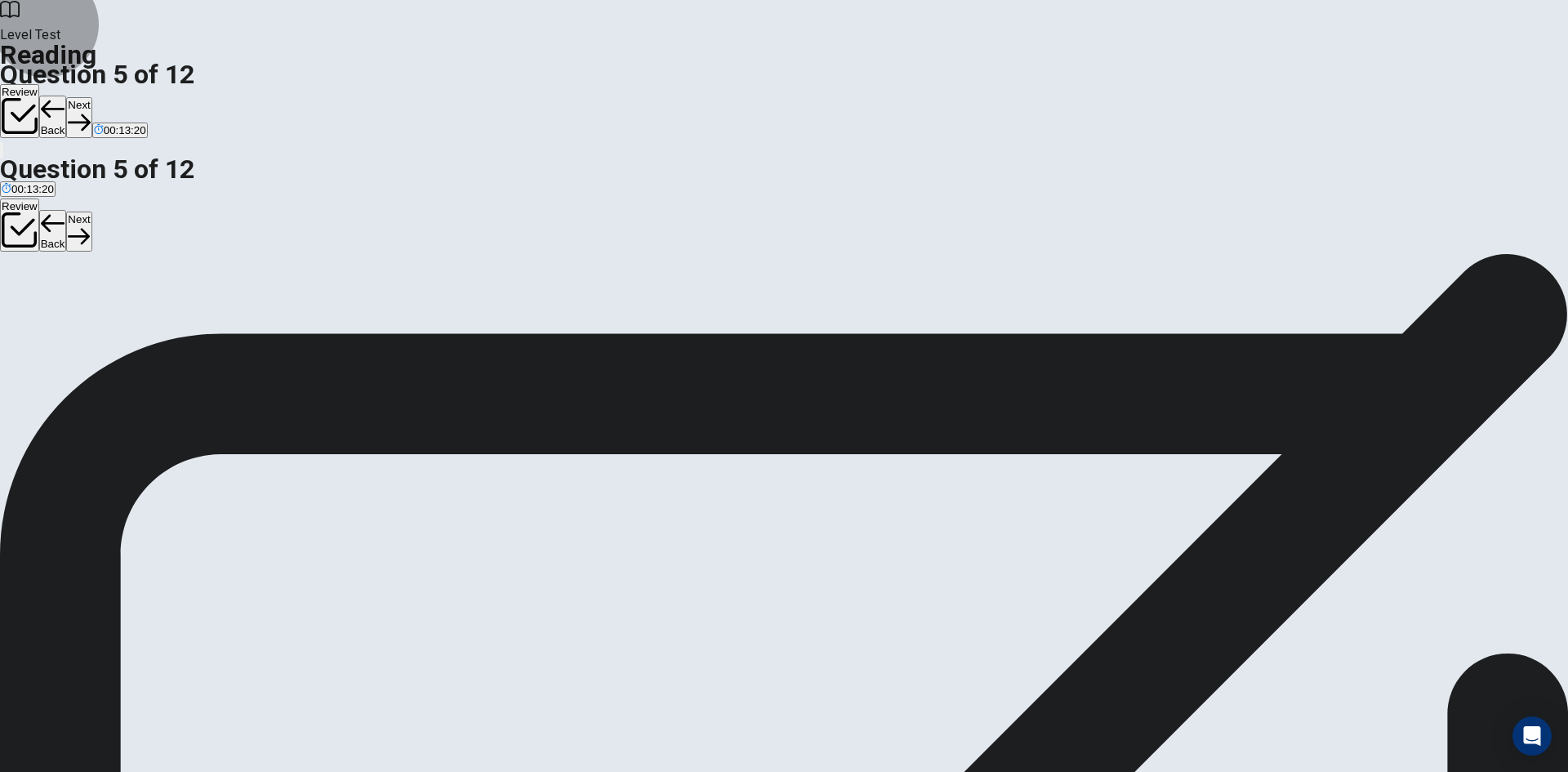
click at [91, 97] on button "Next" at bounding box center [78, 117] width 25 height 40
click at [90, 111] on icon "button" at bounding box center [79, 122] width 22 height 22
click at [91, 97] on button "Next" at bounding box center [78, 117] width 25 height 40
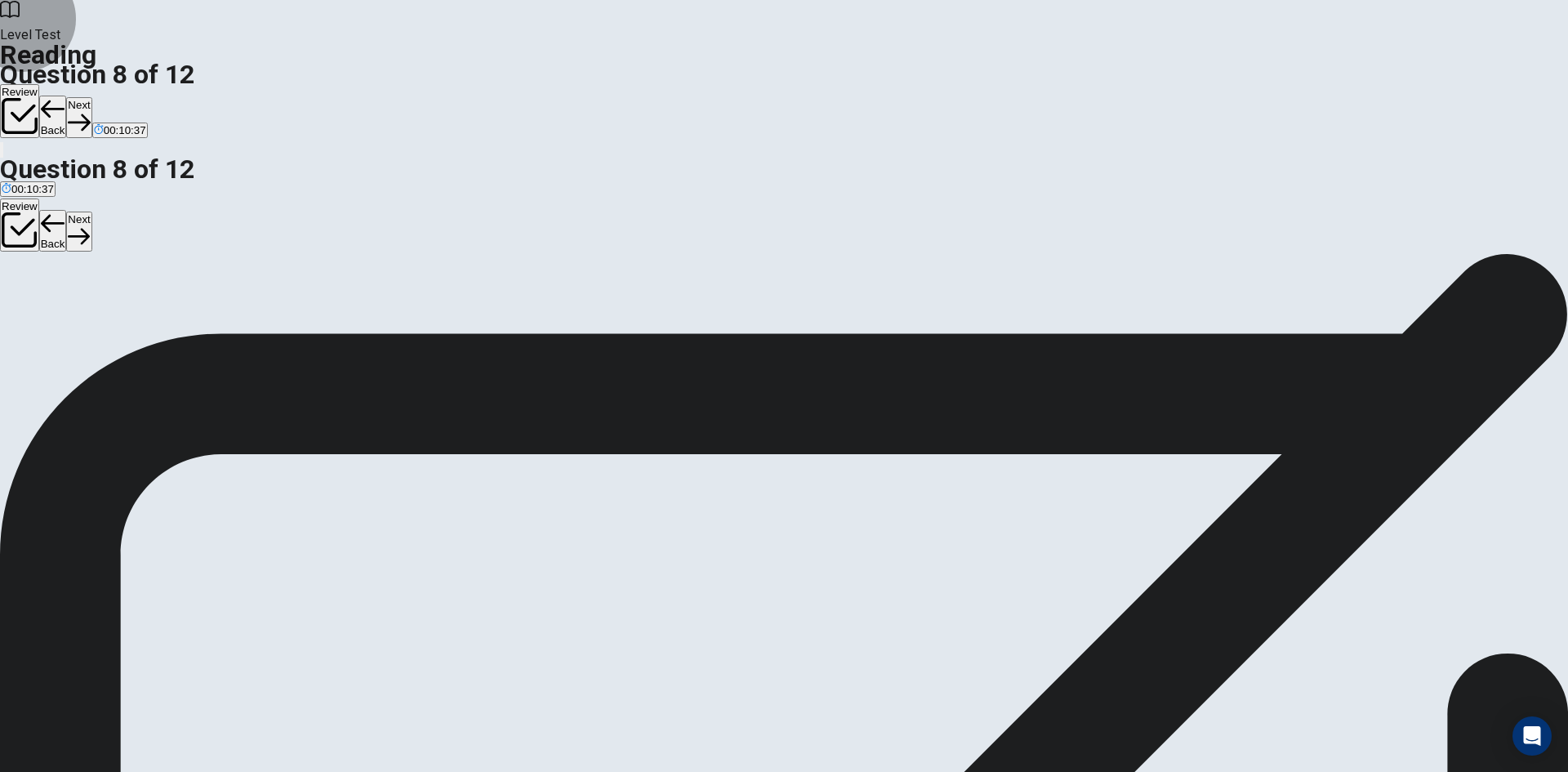
click at [91, 97] on button "Next" at bounding box center [78, 117] width 25 height 40
click at [67, 96] on button "Back" at bounding box center [53, 116] width 28 height 42
click at [91, 97] on button "Next" at bounding box center [78, 117] width 25 height 40
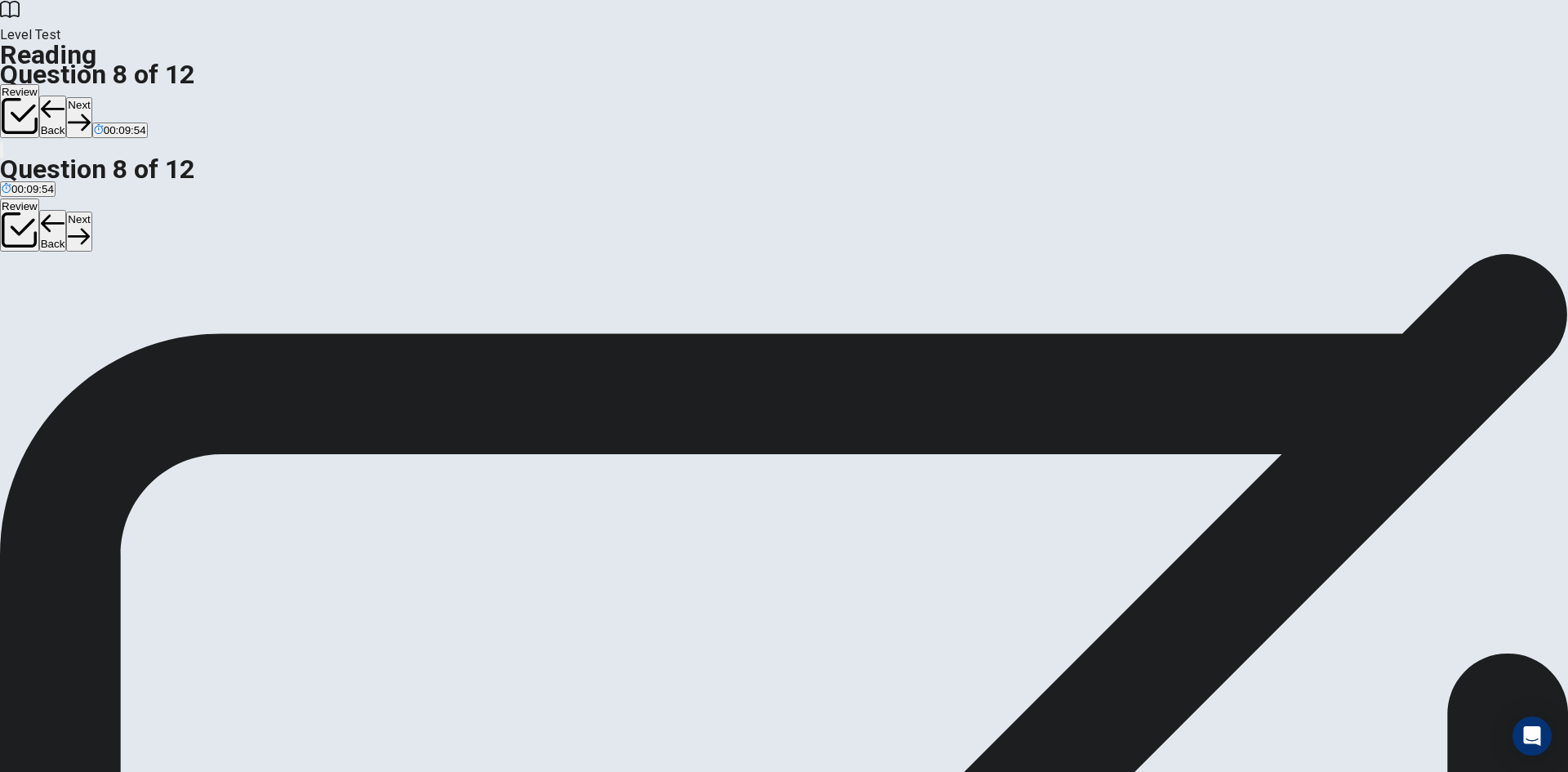
click at [91, 97] on button "Next" at bounding box center [78, 117] width 25 height 40
drag, startPoint x: 856, startPoint y: 288, endPoint x: 856, endPoint y: 307, distance: 19.0
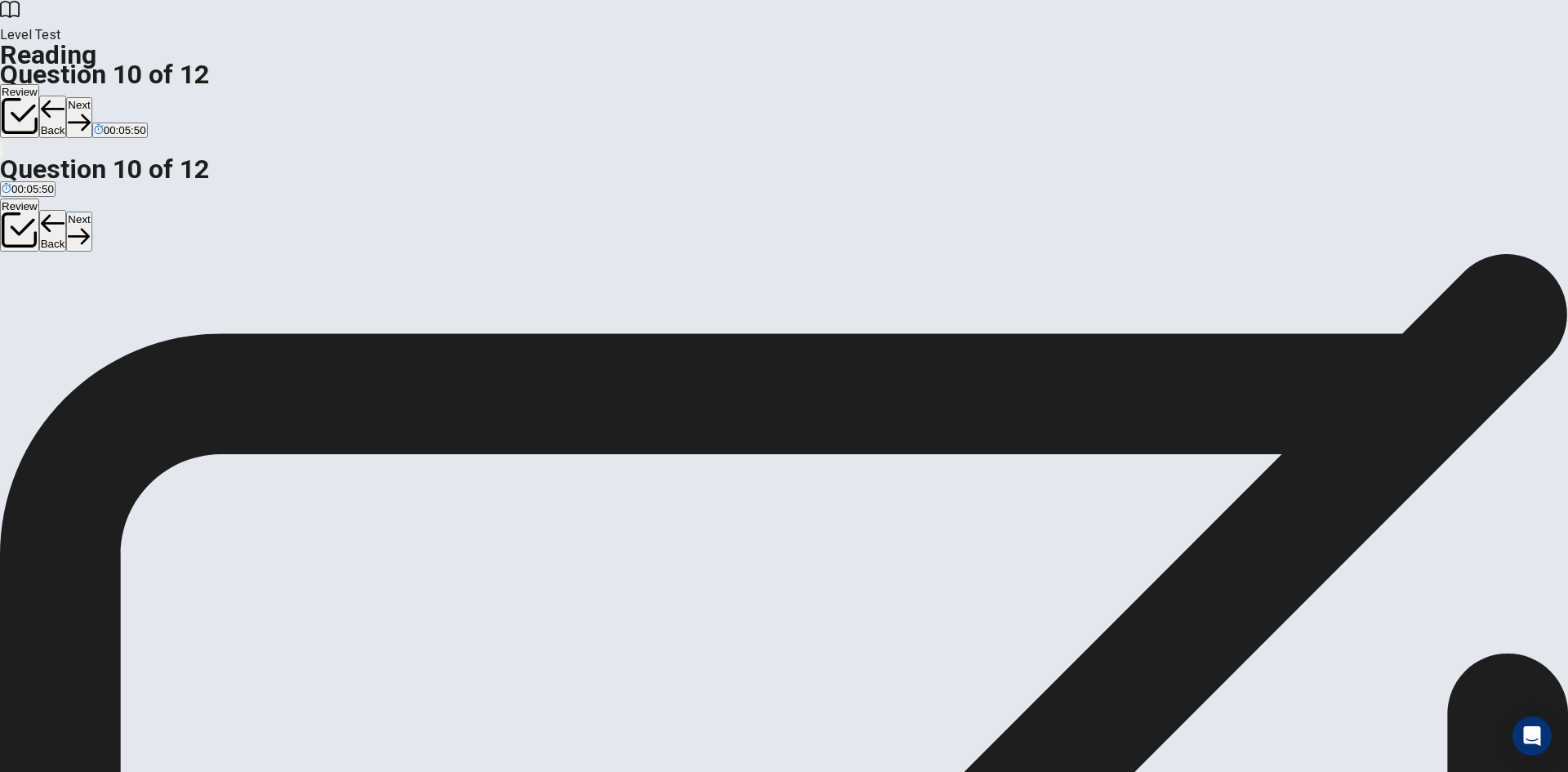
drag, startPoint x: 889, startPoint y: 293, endPoint x: 843, endPoint y: 326, distance: 56.6
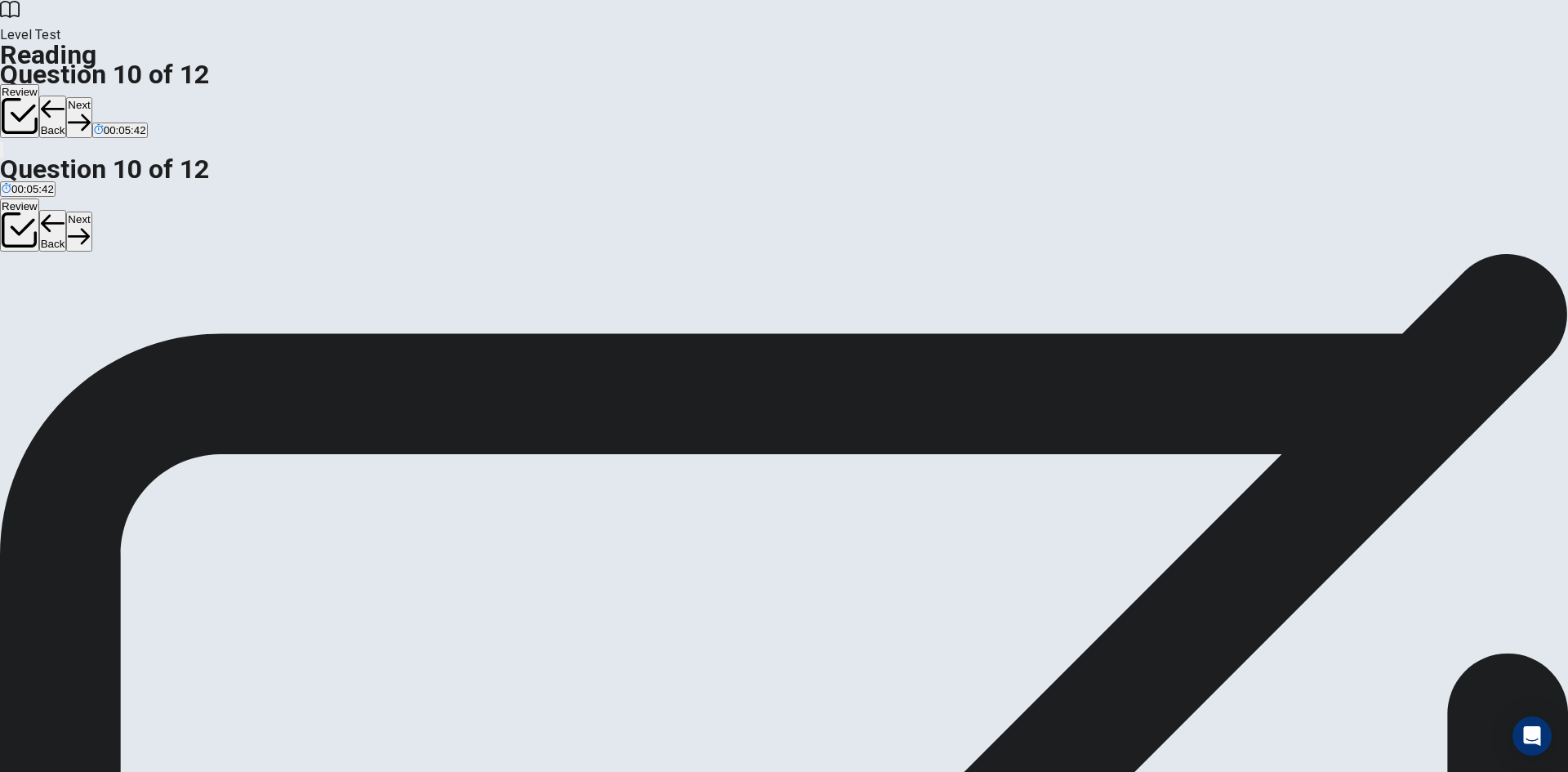
click at [91, 97] on button "Next" at bounding box center [78, 117] width 25 height 40
drag, startPoint x: 353, startPoint y: 455, endPoint x: 990, endPoint y: 391, distance: 640.2
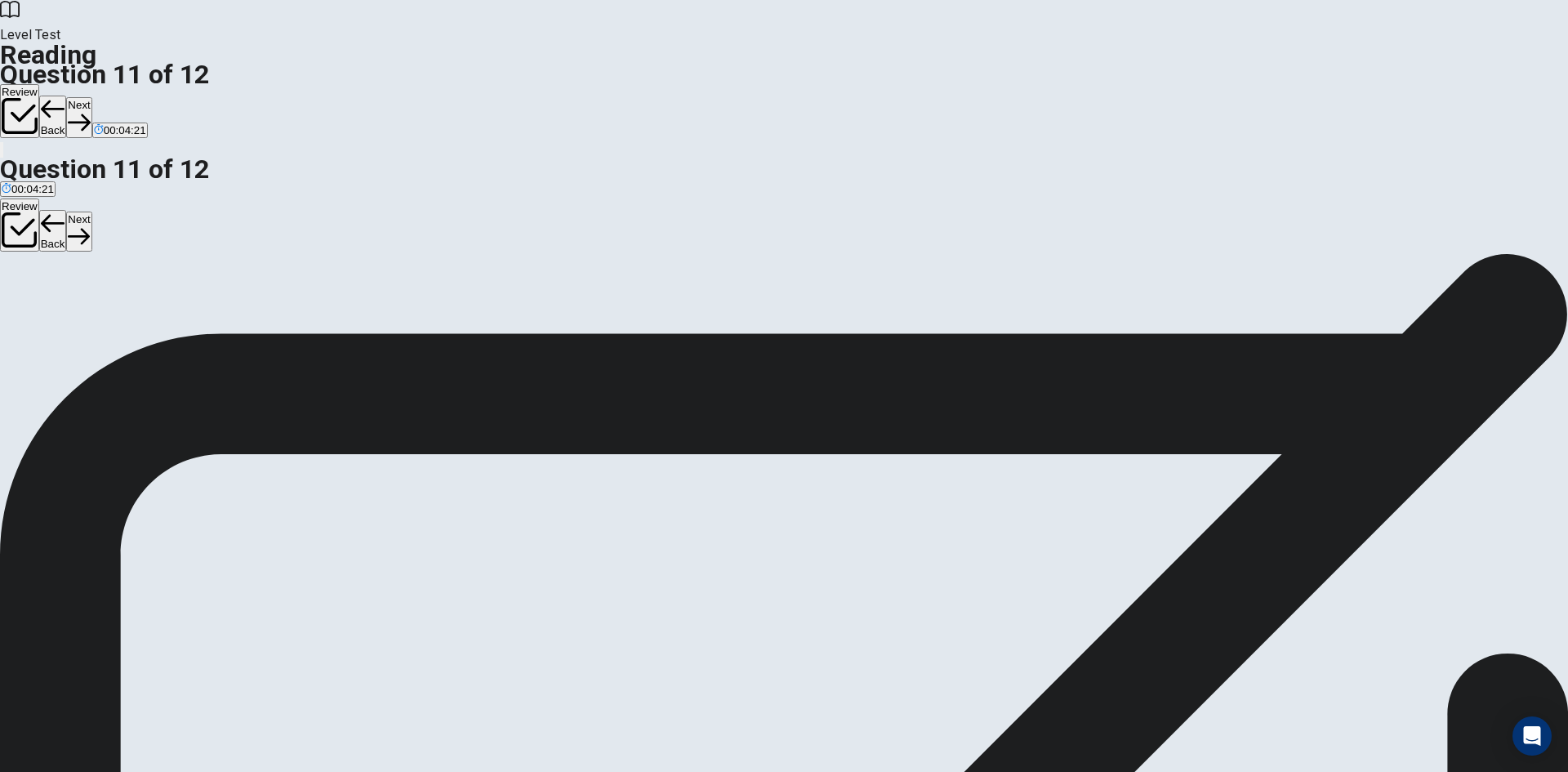
scroll to position [101, 0]
drag, startPoint x: 403, startPoint y: 568, endPoint x: 1102, endPoint y: 449, distance: 709.1
drag, startPoint x: 436, startPoint y: 530, endPoint x: 712, endPoint y: 408, distance: 301.8
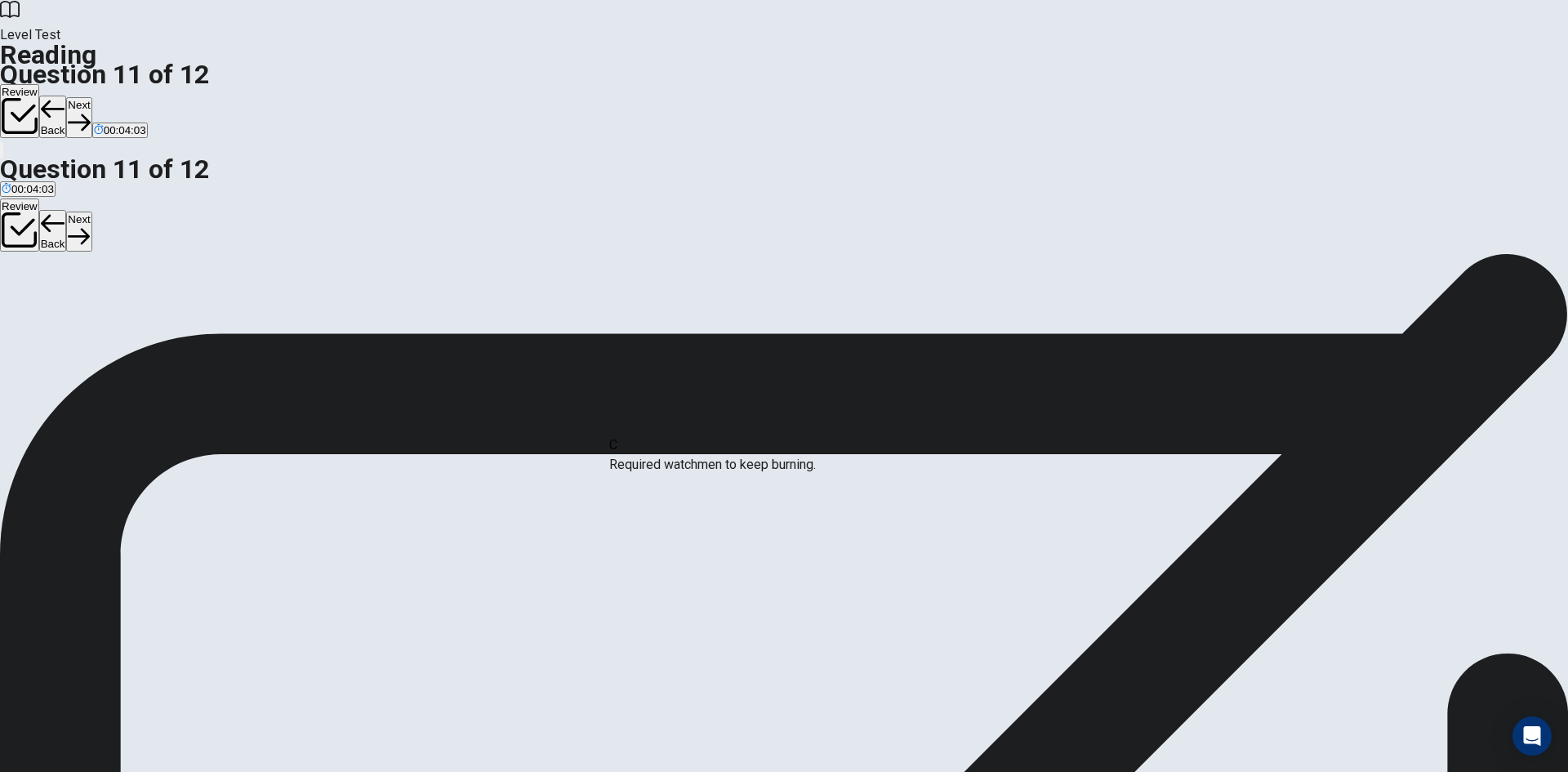
drag, startPoint x: 386, startPoint y: 453, endPoint x: 673, endPoint y: 471, distance: 287.6
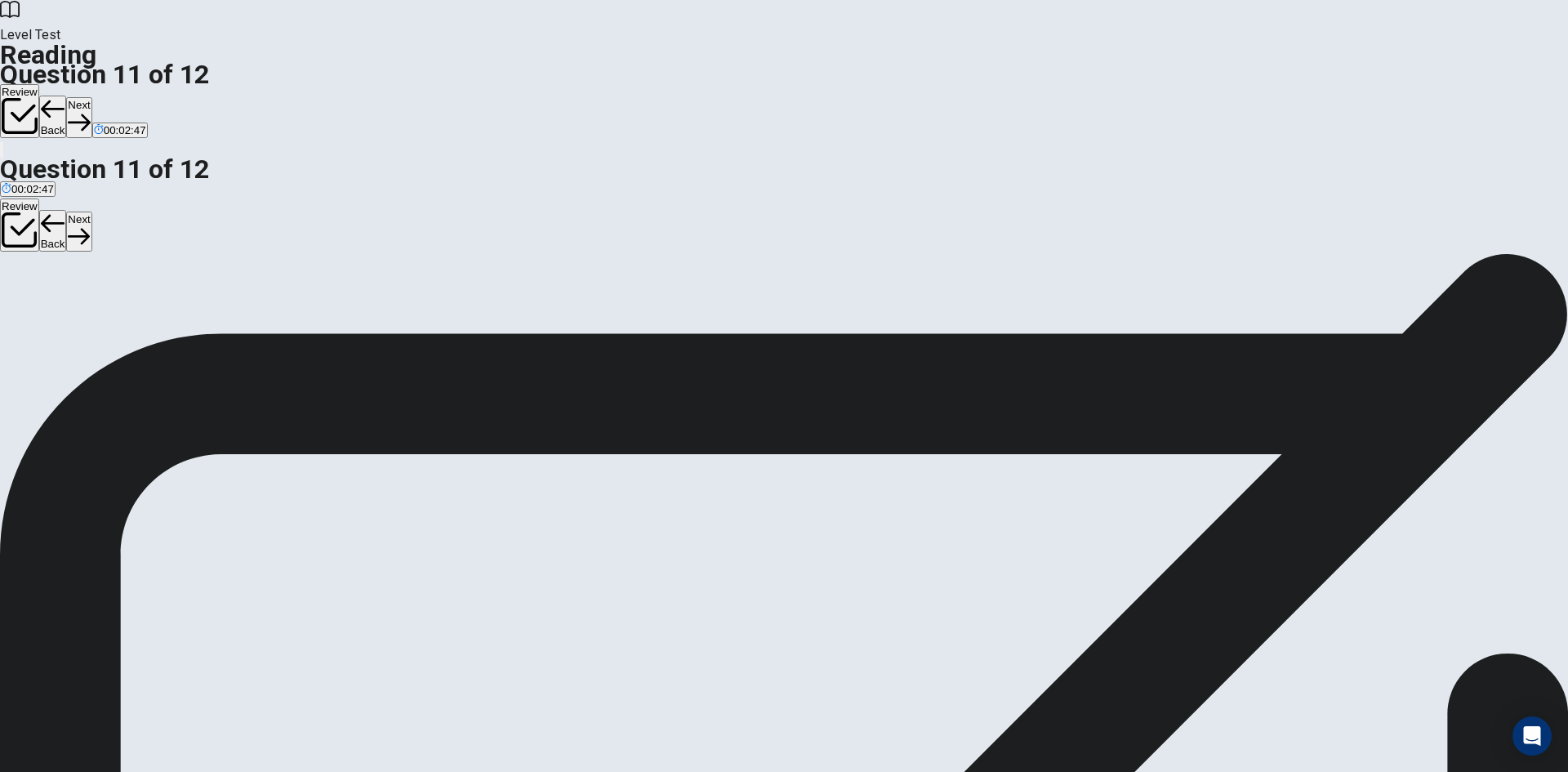
click at [91, 97] on button "Next" at bounding box center [78, 117] width 25 height 40
drag, startPoint x: 423, startPoint y: 411, endPoint x: 725, endPoint y: 423, distance: 302.2
drag, startPoint x: 433, startPoint y: 407, endPoint x: 763, endPoint y: 505, distance: 344.2
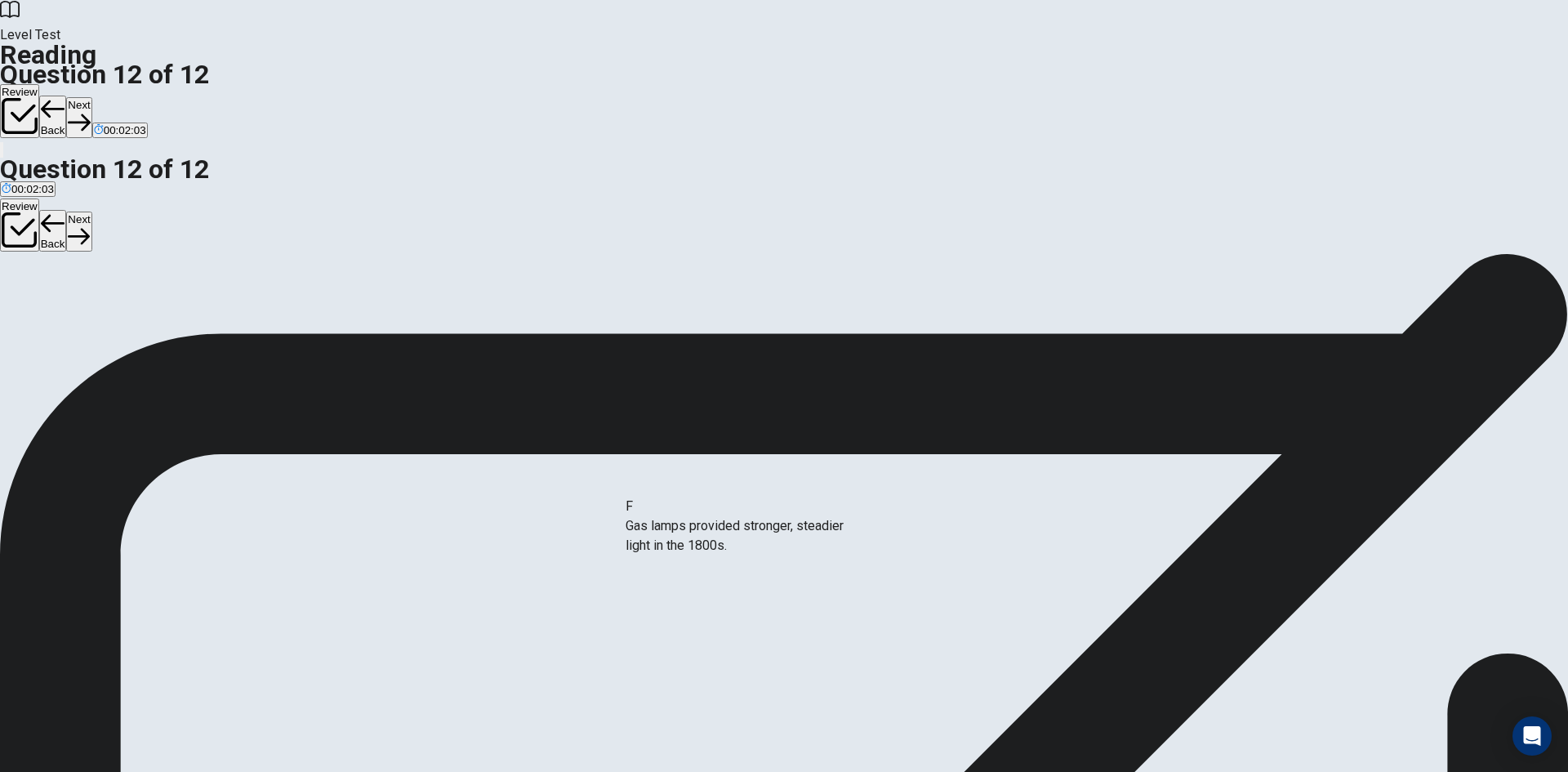
drag, startPoint x: 492, startPoint y: 581, endPoint x: 739, endPoint y: 527, distance: 252.8
click at [67, 96] on button "Back" at bounding box center [53, 116] width 28 height 42
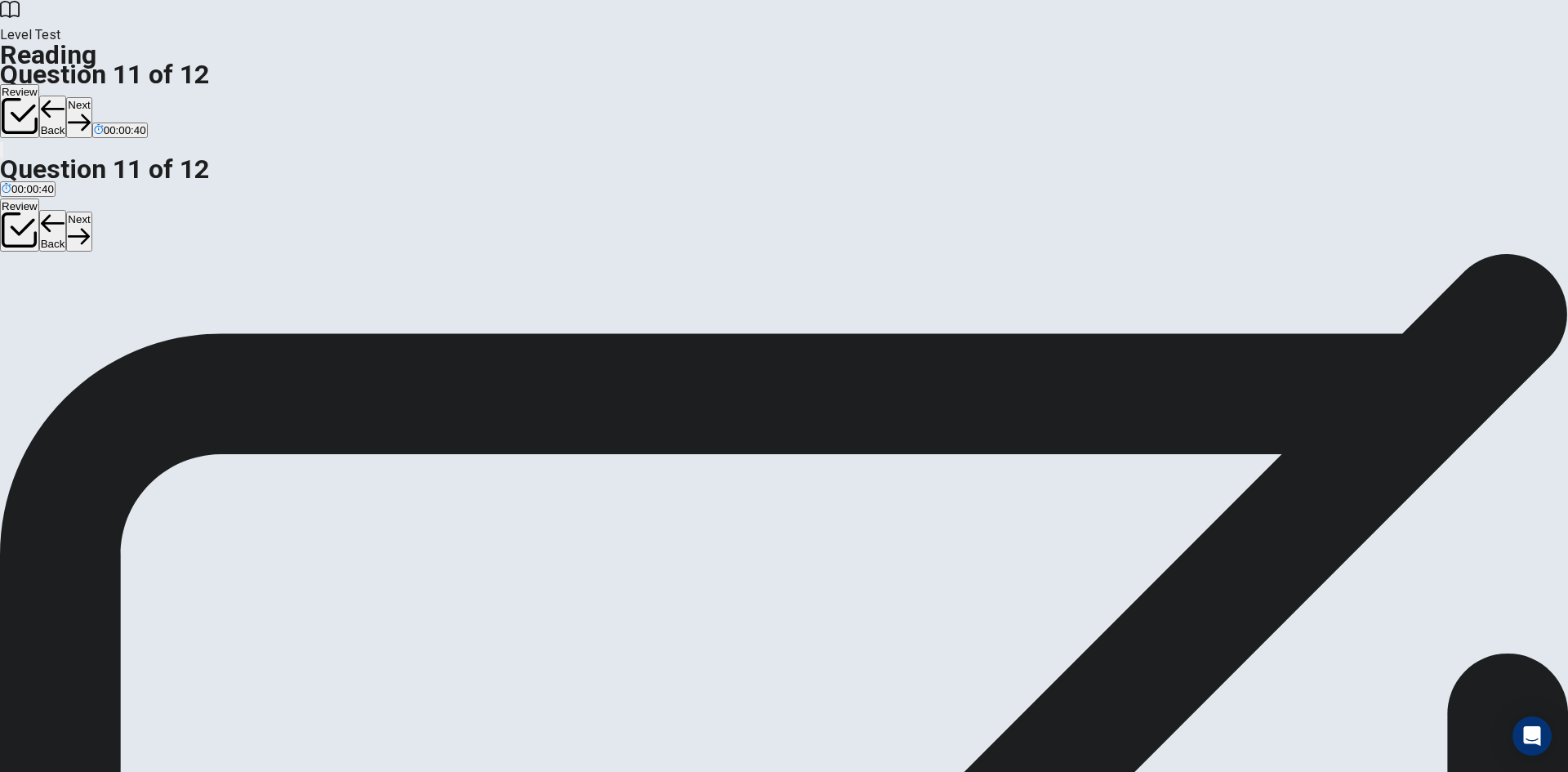
click at [91, 97] on button "Next" at bounding box center [78, 117] width 25 height 40
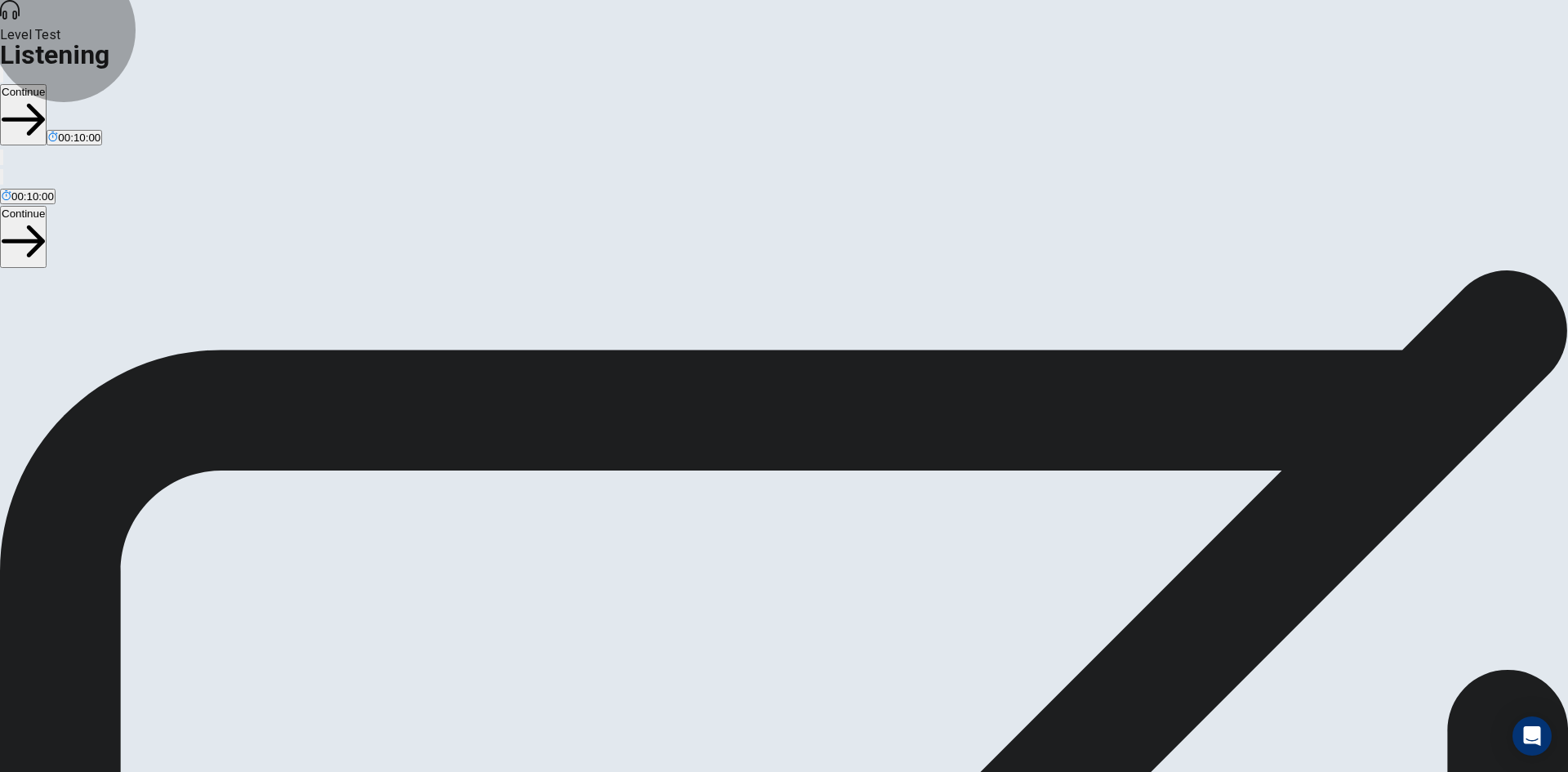
click at [47, 85] on button "Continue" at bounding box center [23, 115] width 47 height 61
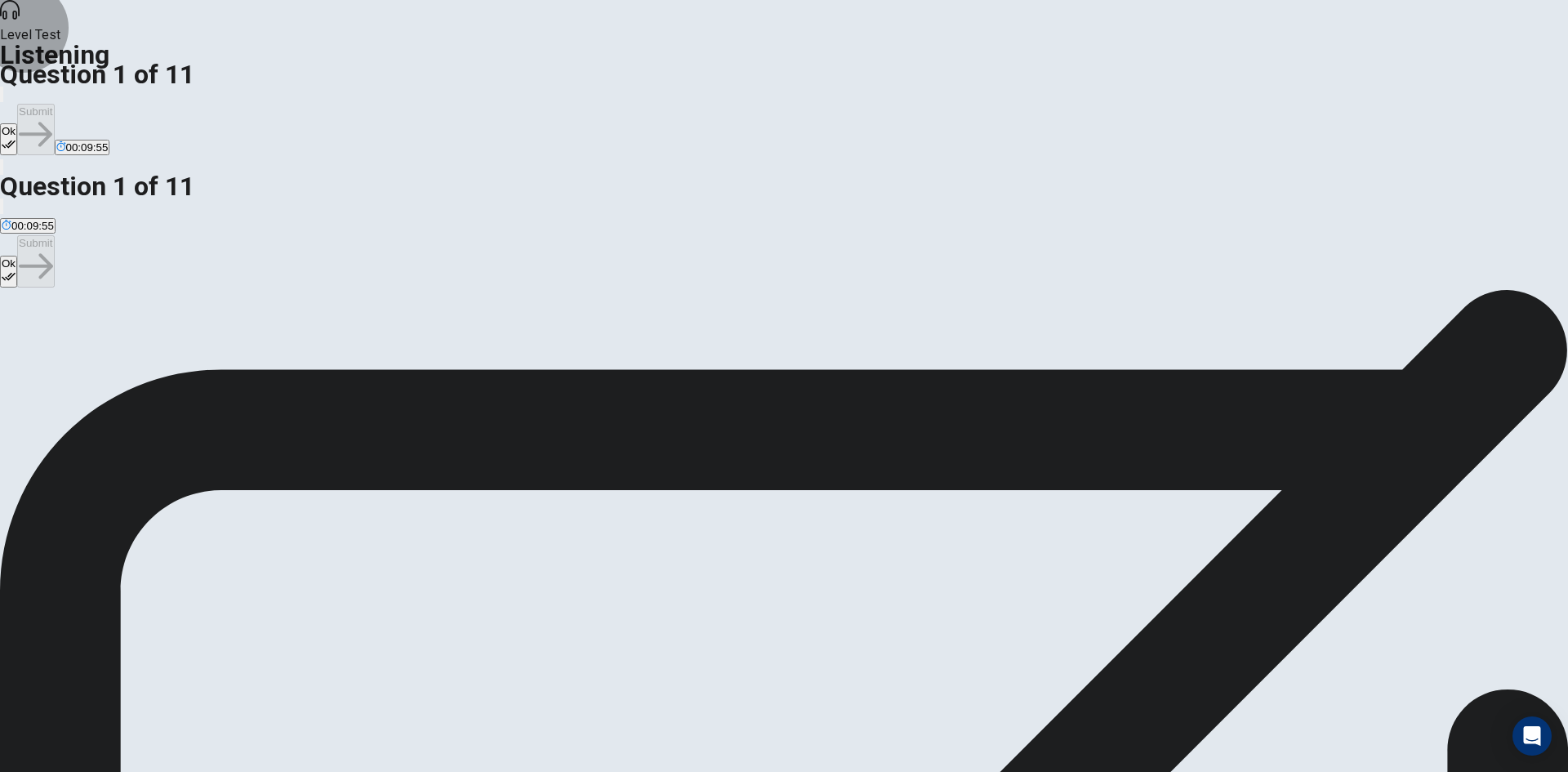
click at [17, 123] on button "Ok" at bounding box center [9, 139] width 17 height 32
click at [54, 104] on button "Submit" at bounding box center [35, 129] width 37 height 52
click at [17, 123] on button "Ok" at bounding box center [9, 139] width 17 height 32
click at [54, 104] on button "Submit" at bounding box center [35, 129] width 37 height 52
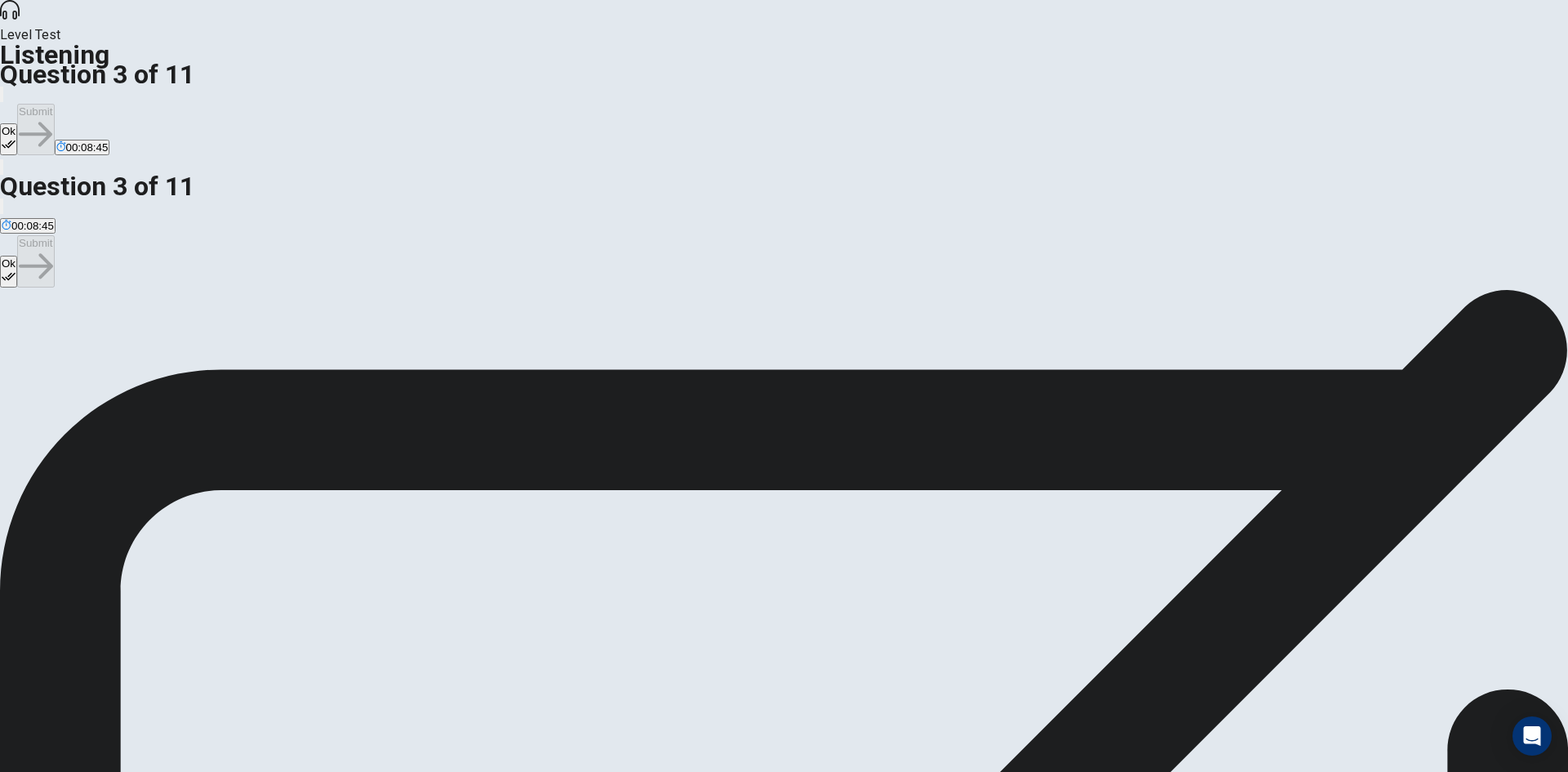
click at [16, 137] on icon "button" at bounding box center [9, 144] width 14 height 14
click at [54, 104] on button "Submit" at bounding box center [35, 129] width 37 height 52
click at [17, 123] on button "Ok" at bounding box center [9, 139] width 17 height 32
click at [54, 104] on button "Submit" at bounding box center [35, 129] width 37 height 52
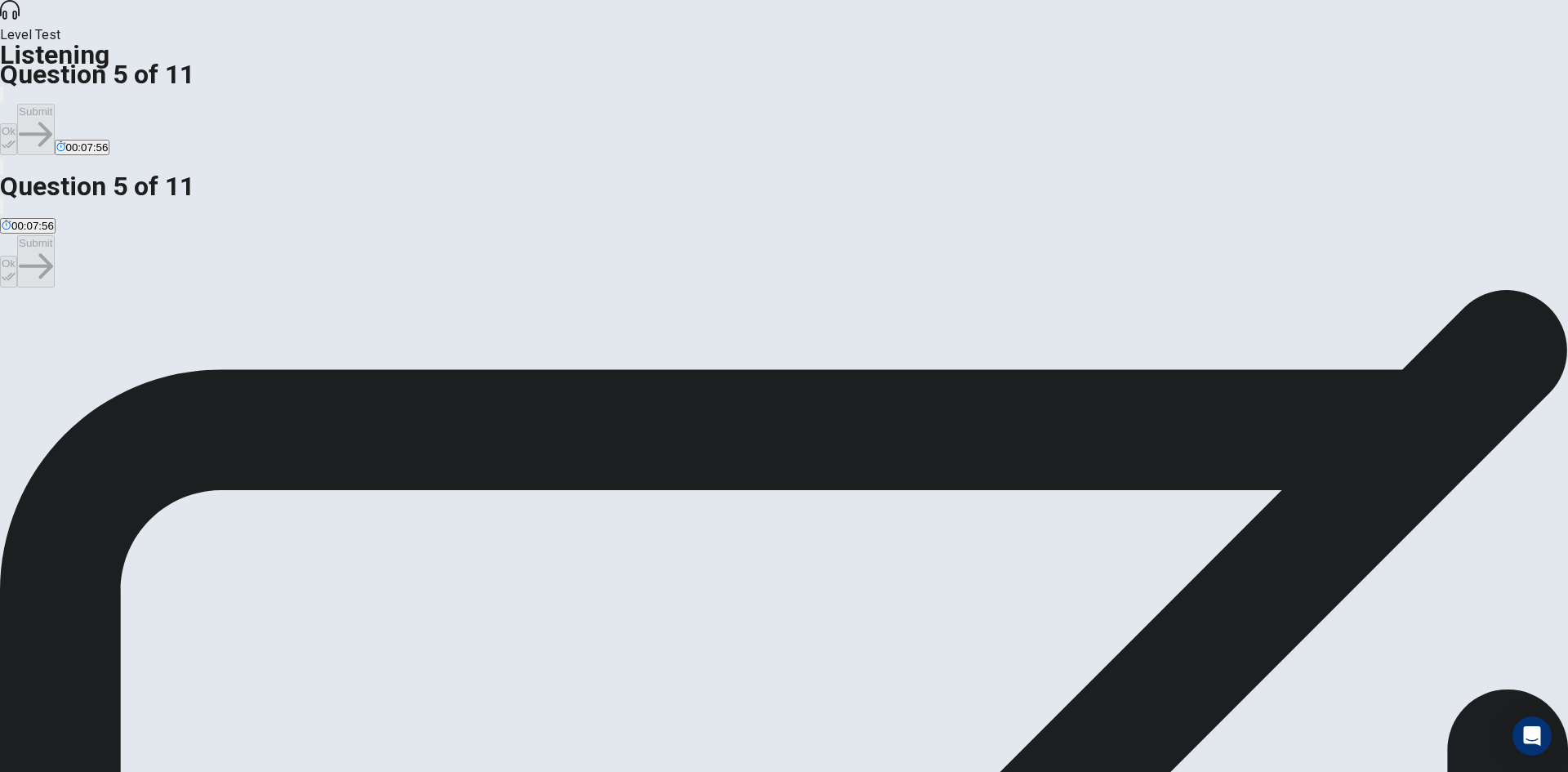
click at [17, 123] on button "Ok" at bounding box center [9, 139] width 17 height 32
click at [54, 104] on button "Submit" at bounding box center [35, 129] width 37 height 52
click at [17, 123] on button "Ok" at bounding box center [9, 139] width 17 height 32
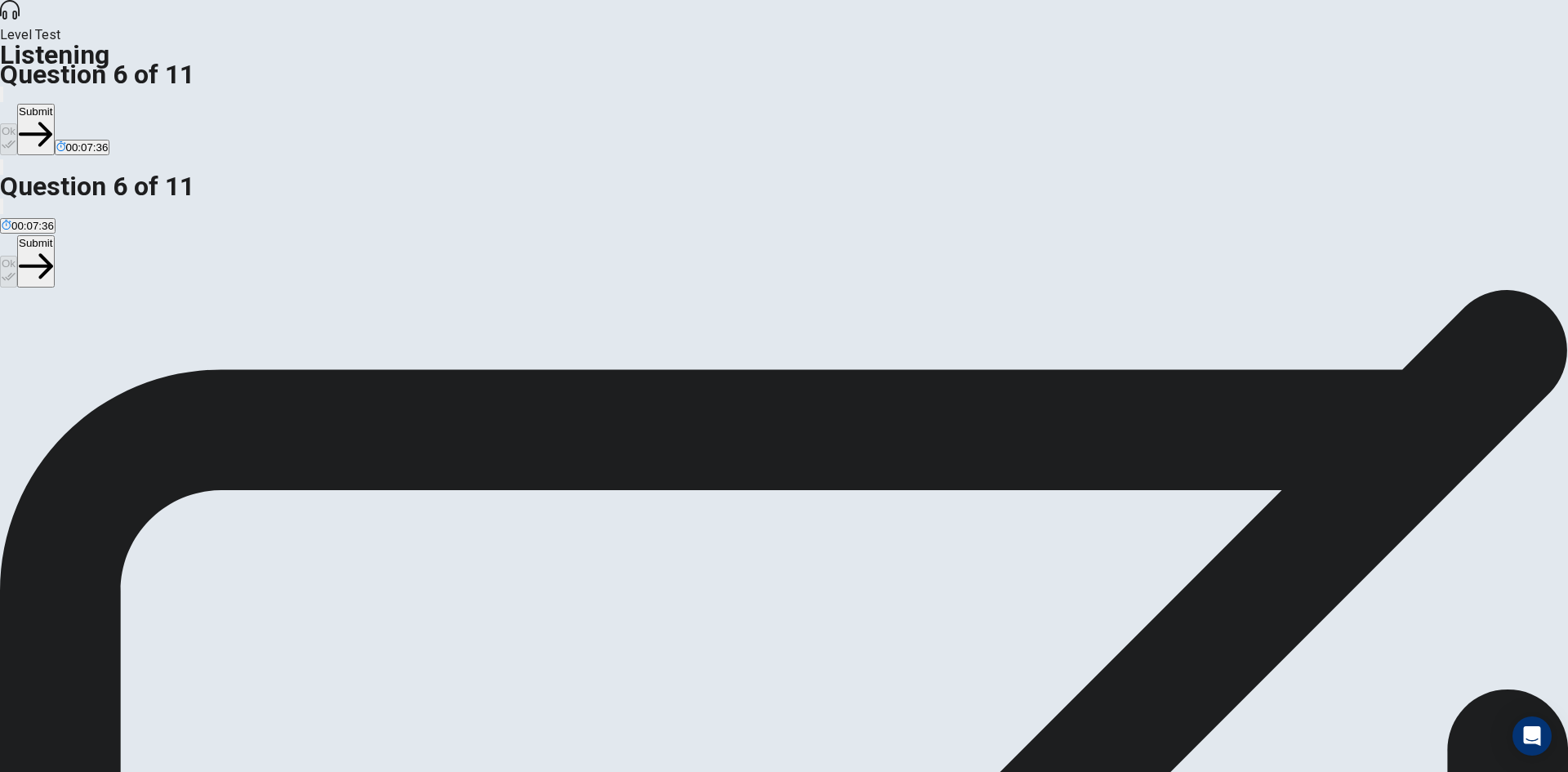
click at [54, 104] on button "Submit" at bounding box center [35, 129] width 37 height 52
click at [17, 123] on button "Ok" at bounding box center [9, 139] width 17 height 32
click at [54, 104] on button "Submit" at bounding box center [35, 129] width 37 height 52
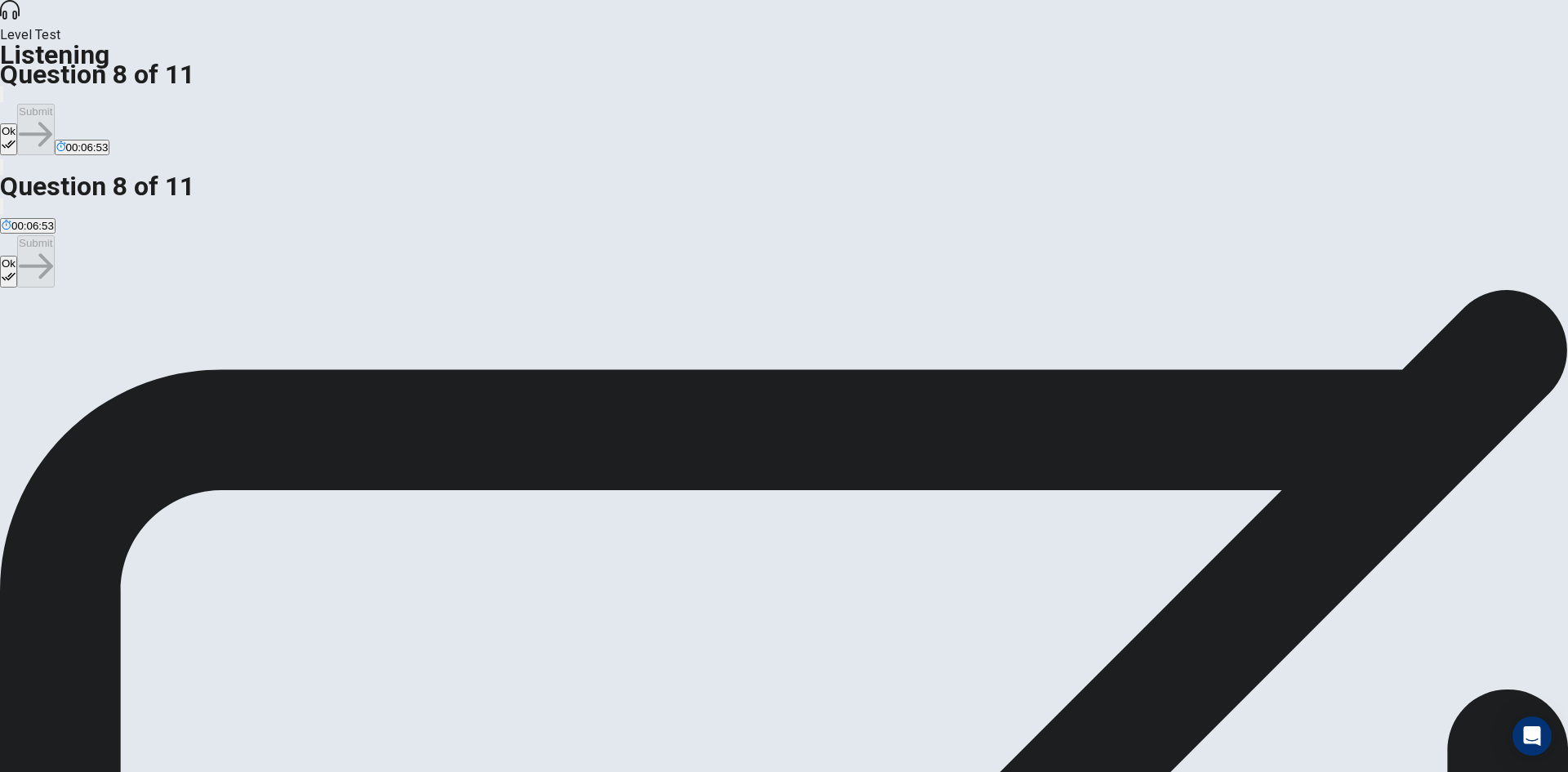
click at [17, 123] on button "Ok" at bounding box center [9, 139] width 17 height 32
click at [54, 104] on button "Submit" at bounding box center [35, 129] width 37 height 52
click at [16, 141] on icon "button" at bounding box center [9, 144] width 14 height 8
click at [54, 104] on button "Submit" at bounding box center [35, 129] width 37 height 52
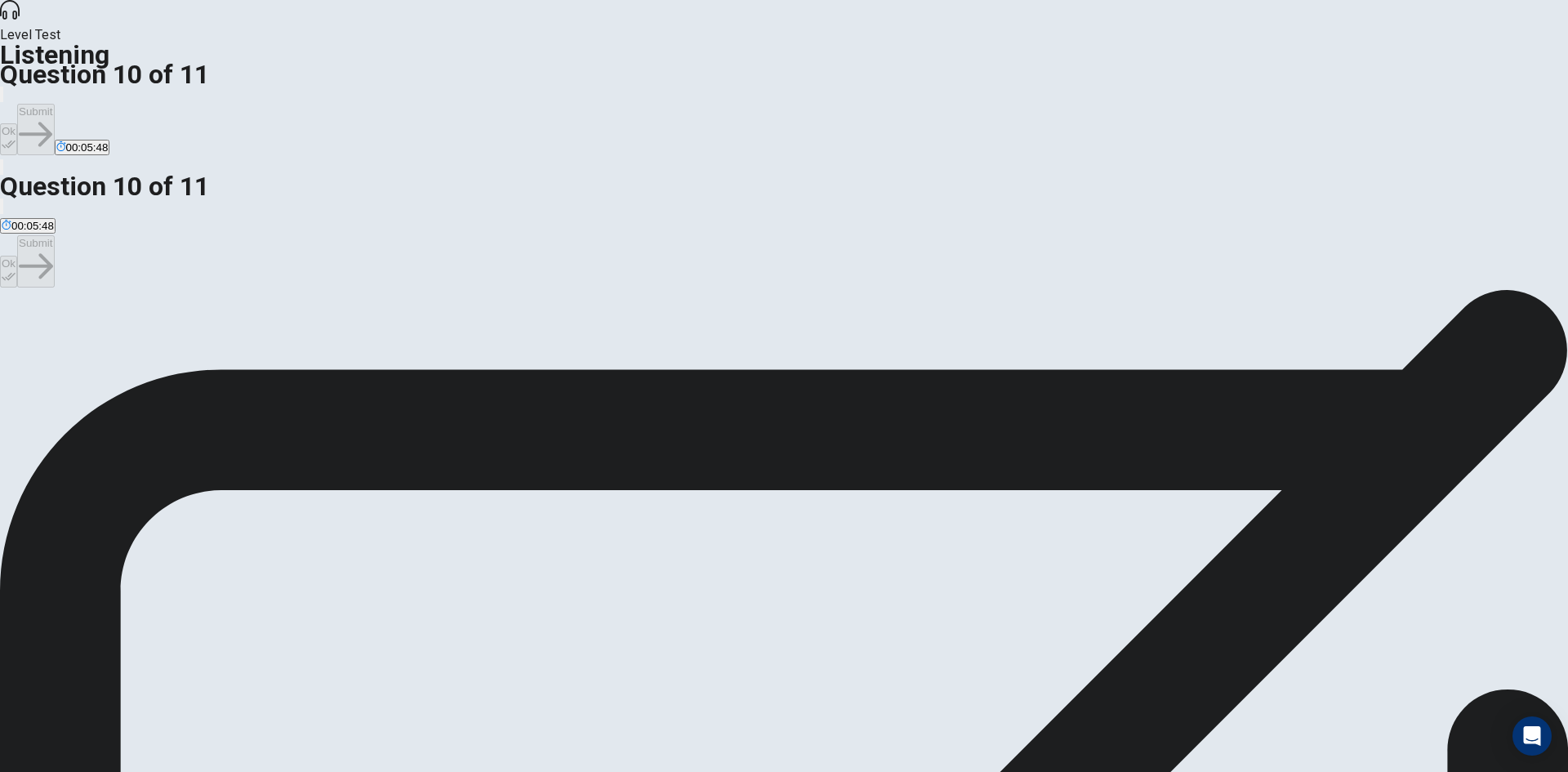
click at [17, 123] on button "Ok" at bounding box center [9, 139] width 17 height 32
click at [54, 104] on button "Submit" at bounding box center [35, 129] width 37 height 52
click at [16, 141] on icon "button" at bounding box center [9, 144] width 14 height 8
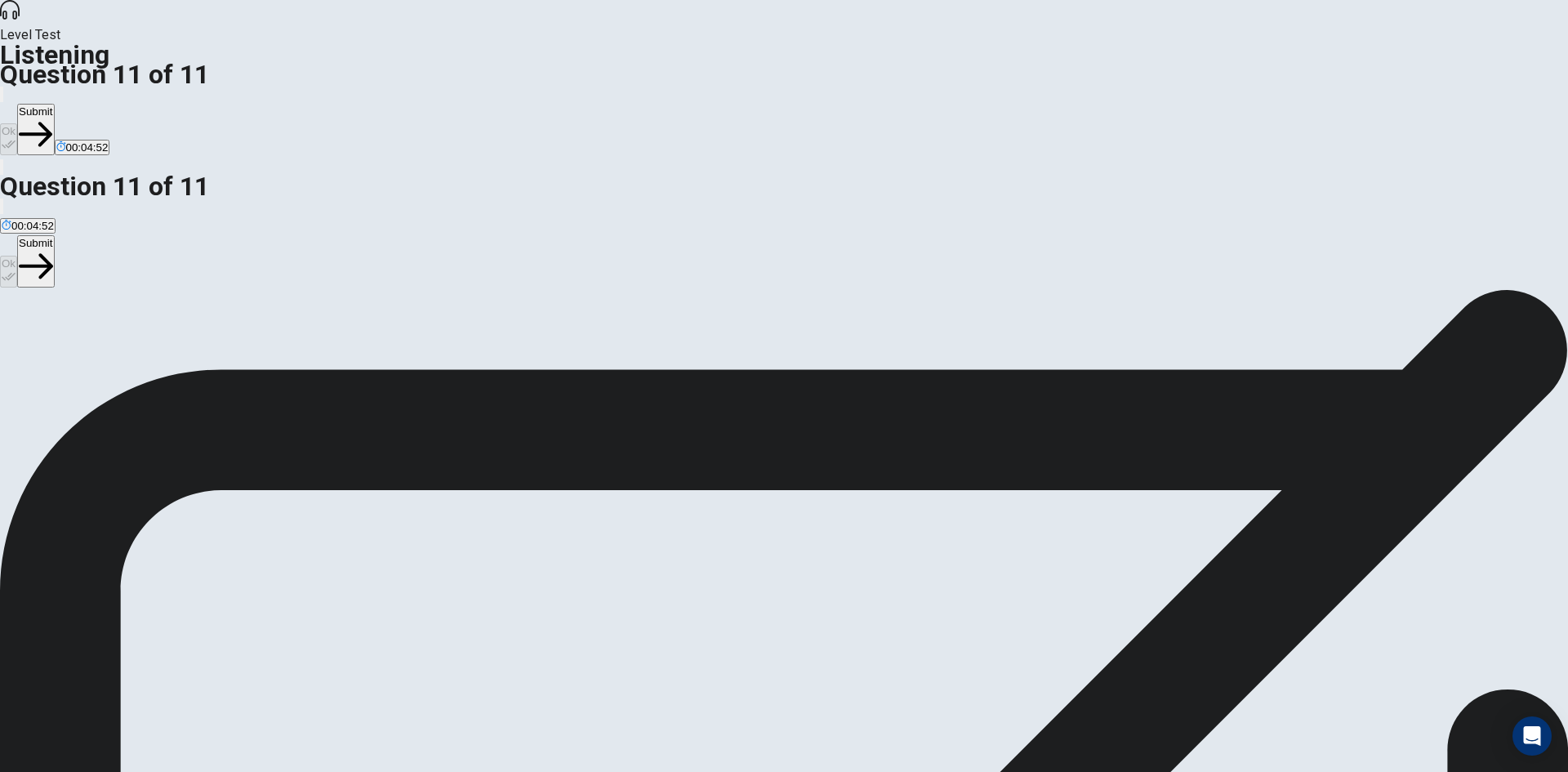
click at [54, 104] on button "Submit" at bounding box center [35, 129] width 37 height 52
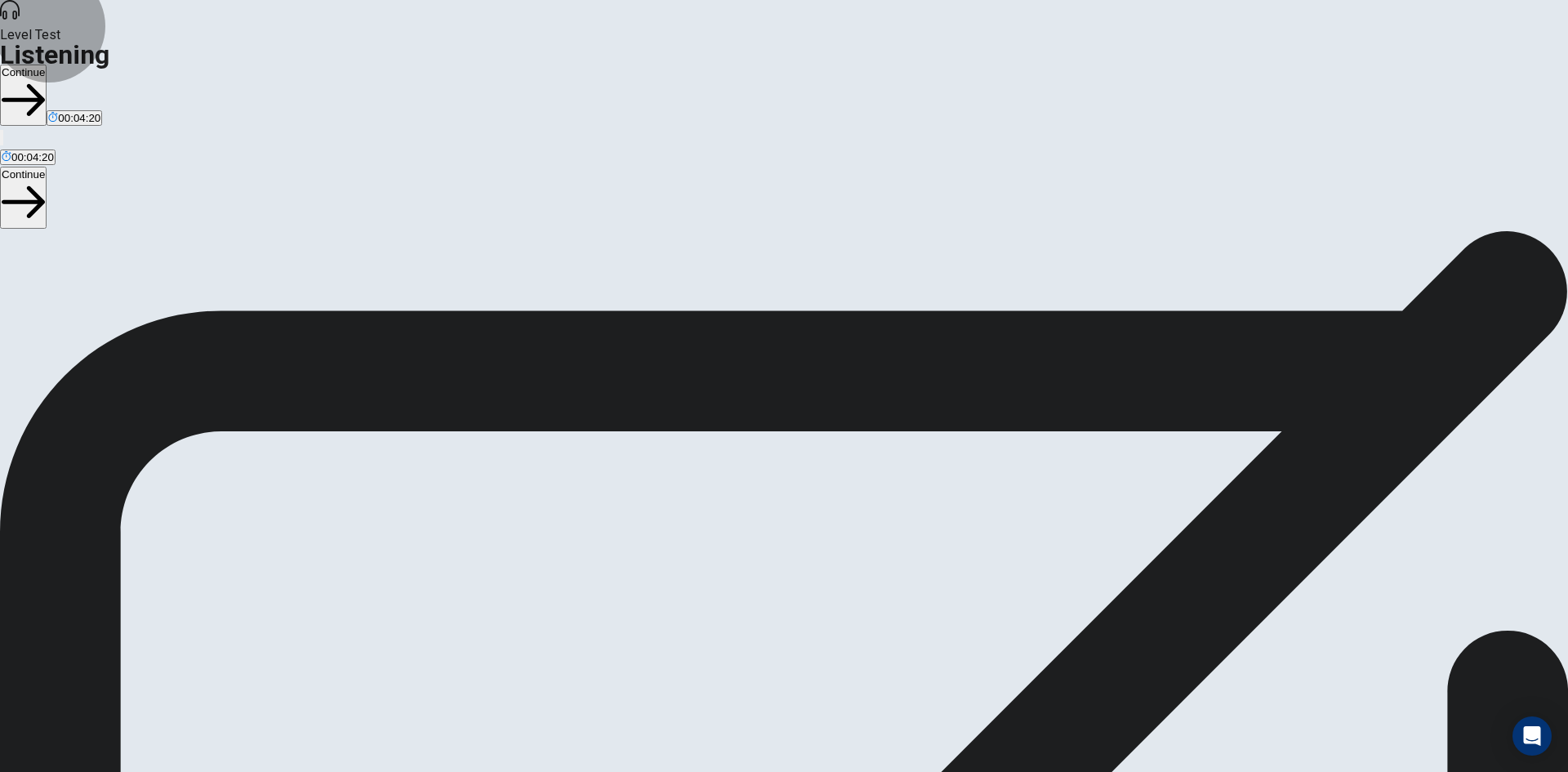
click at [47, 65] on button "Continue" at bounding box center [23, 95] width 47 height 61
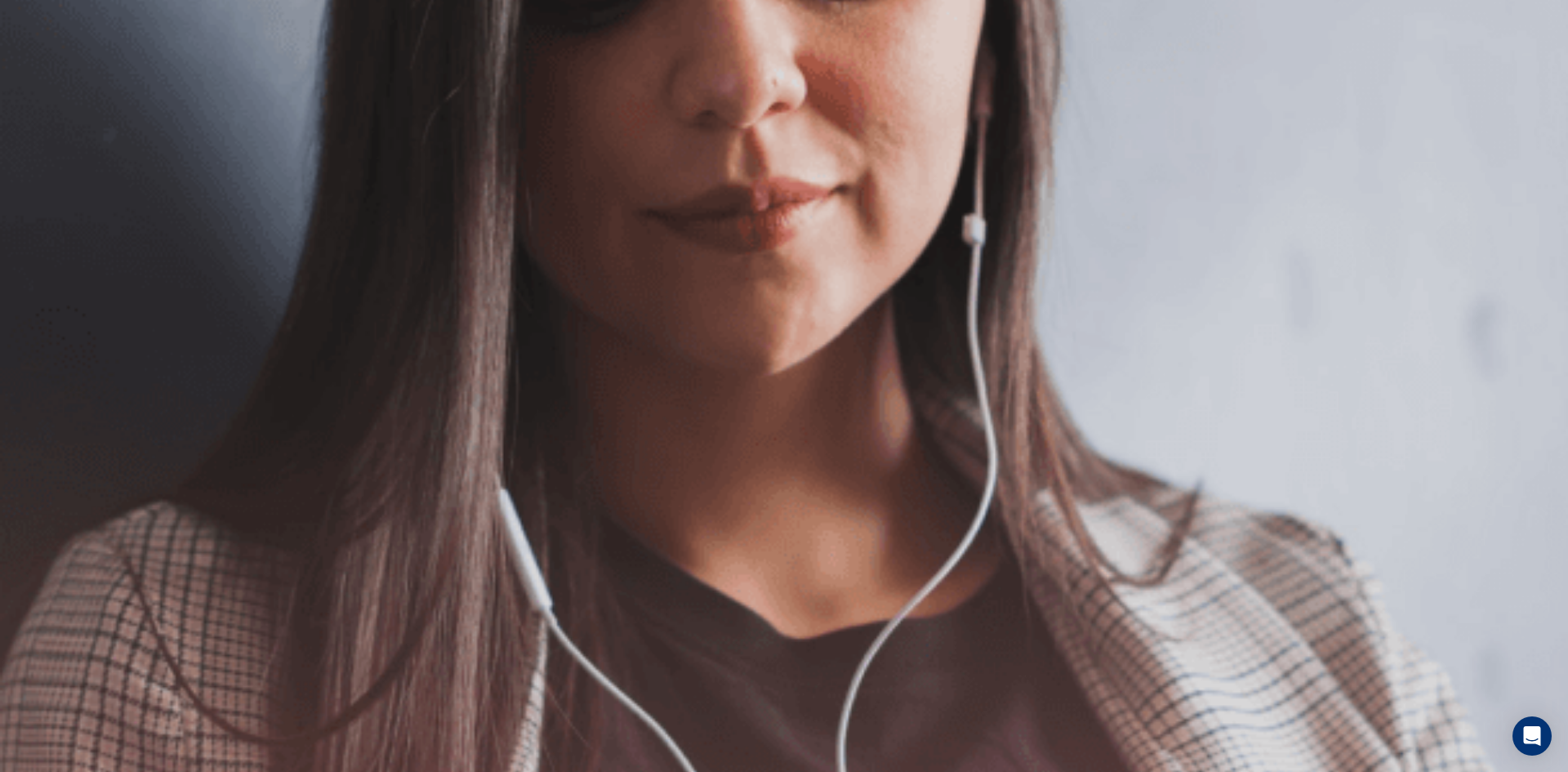
click at [47, 85] on button "Continue" at bounding box center [23, 115] width 47 height 61
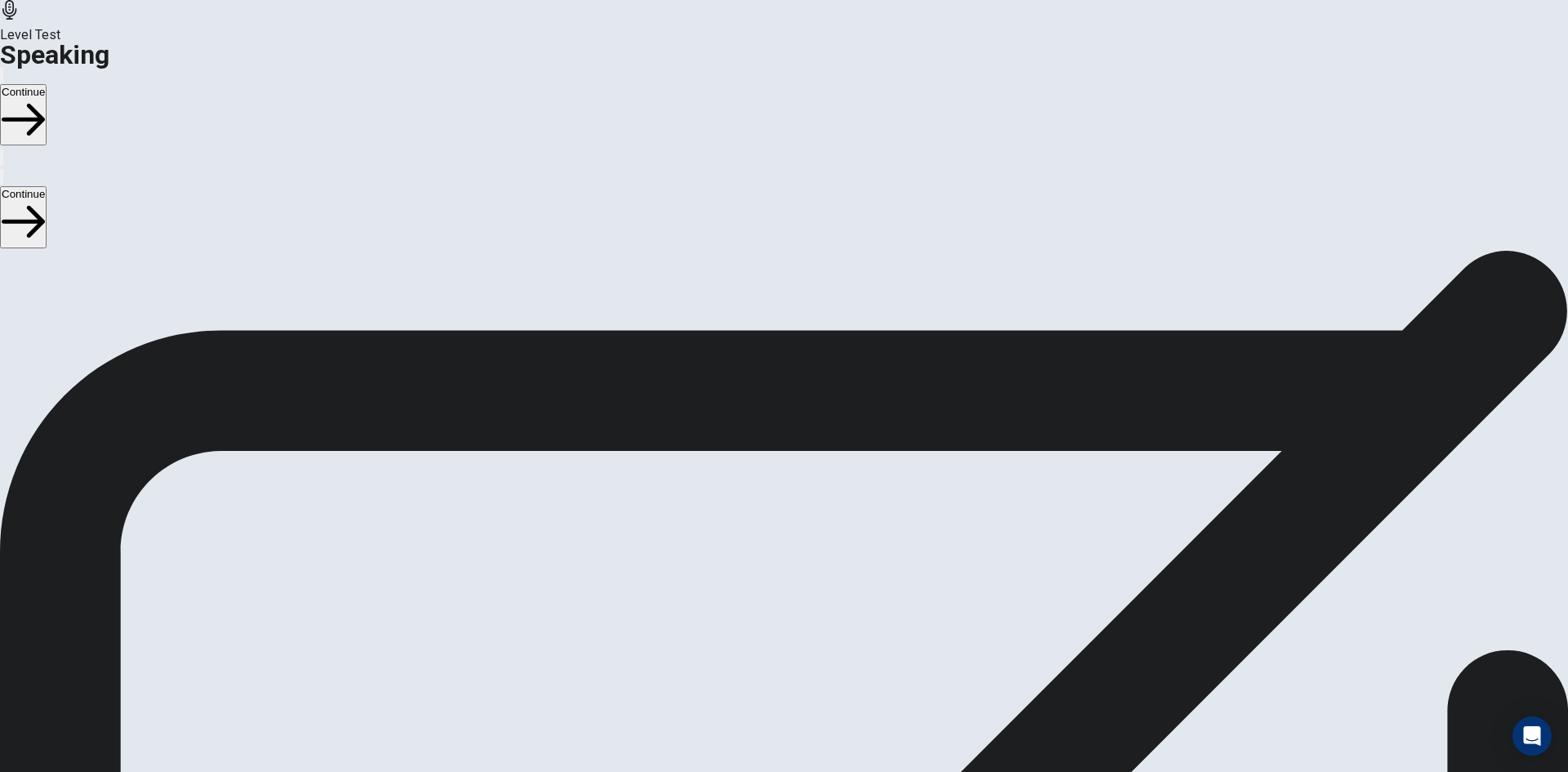
click at [47, 85] on button "Continue" at bounding box center [23, 115] width 47 height 61
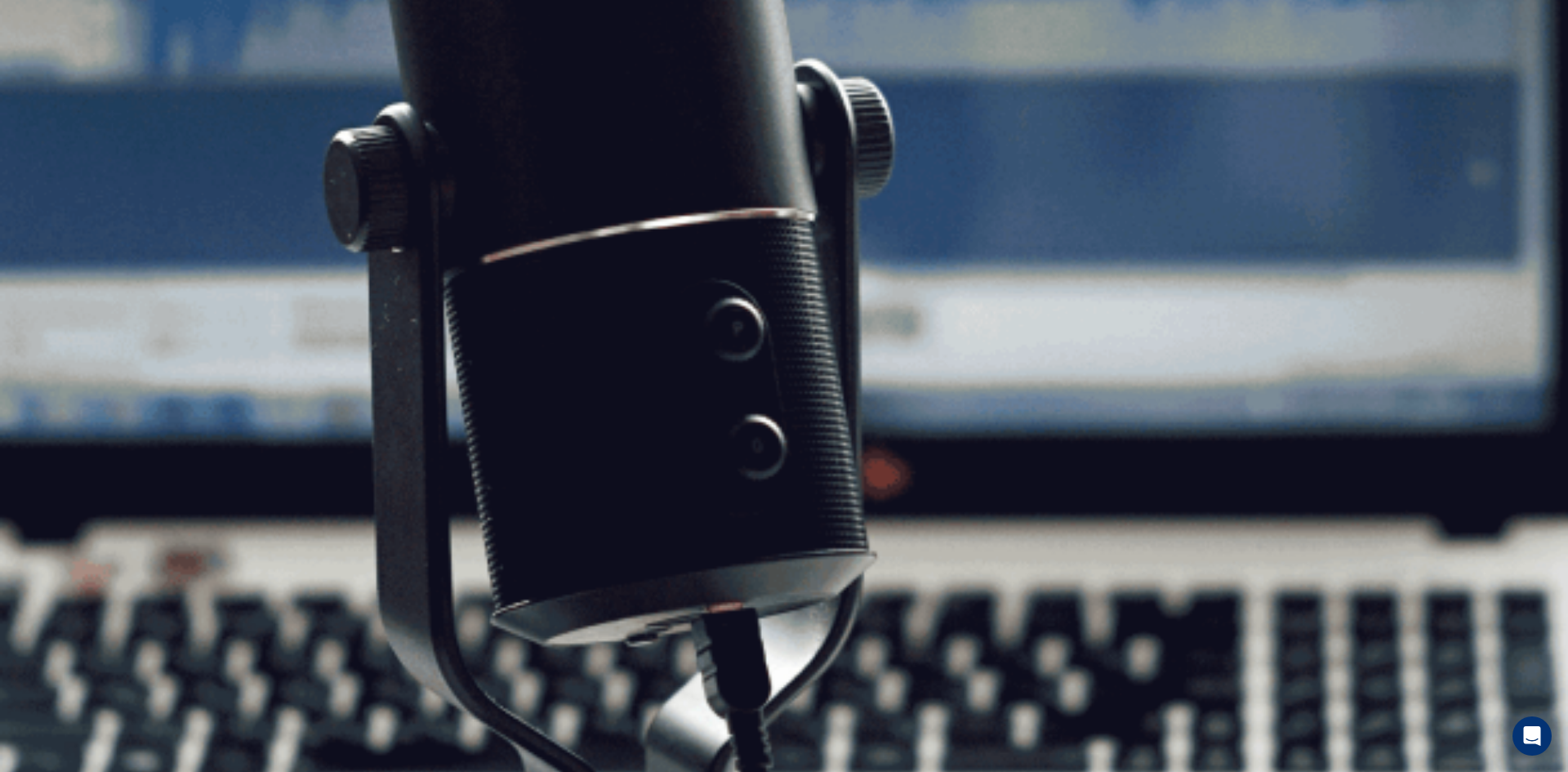
click at [47, 85] on button "Continue" at bounding box center [23, 115] width 47 height 61
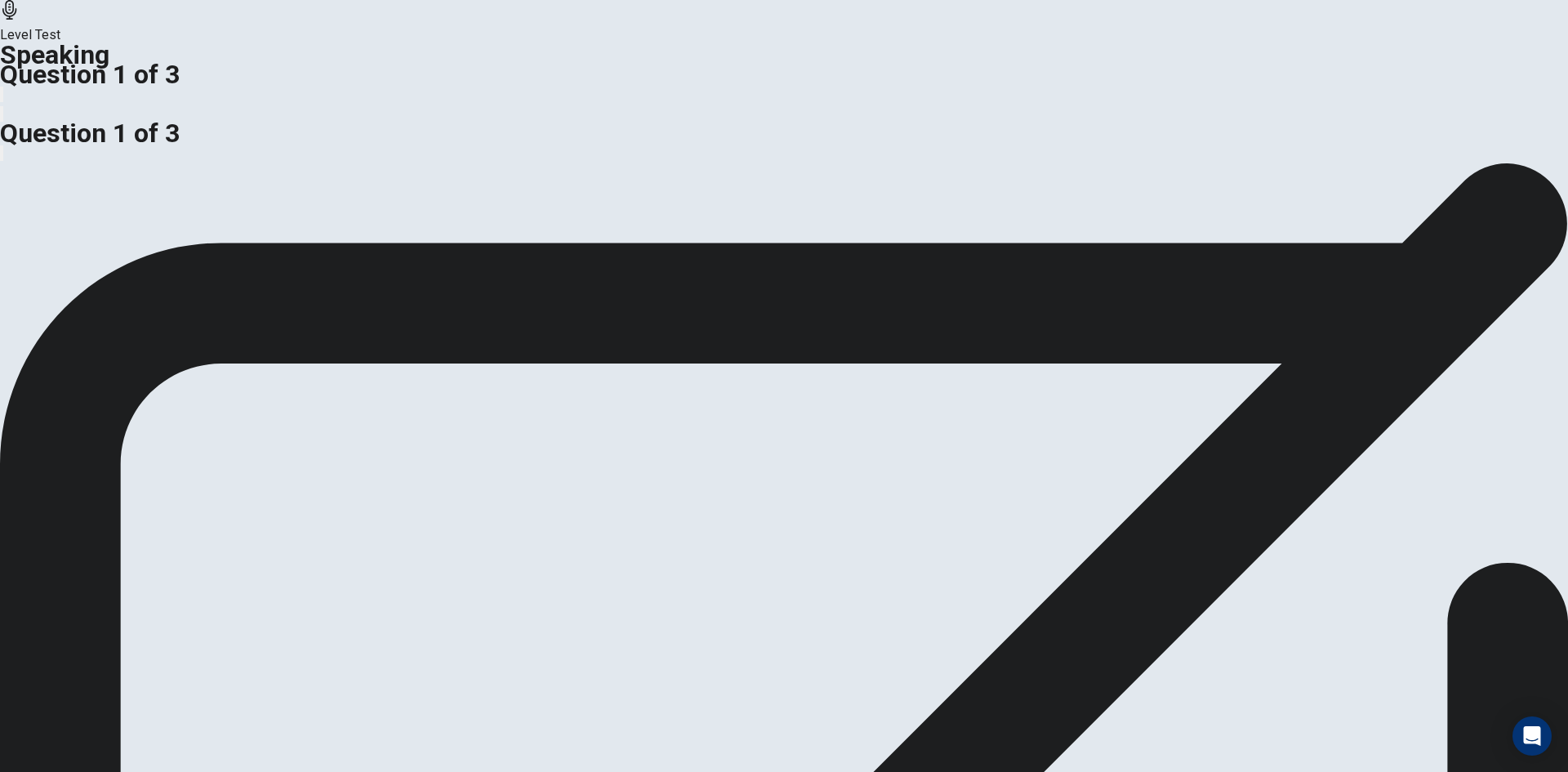
drag, startPoint x: 592, startPoint y: 380, endPoint x: 682, endPoint y: 380, distance: 90.0
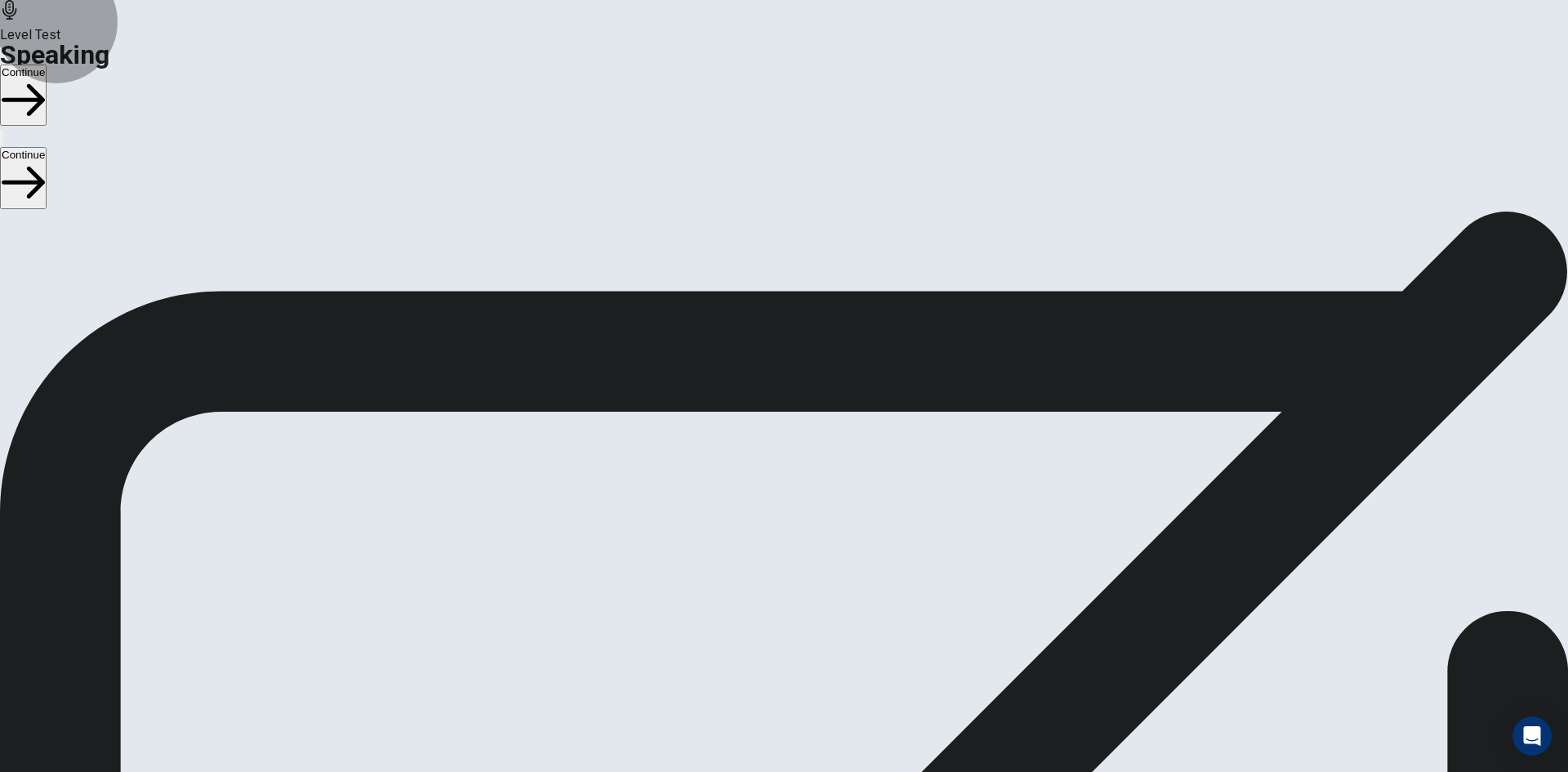
click at [47, 65] on button "Continue" at bounding box center [23, 95] width 47 height 61
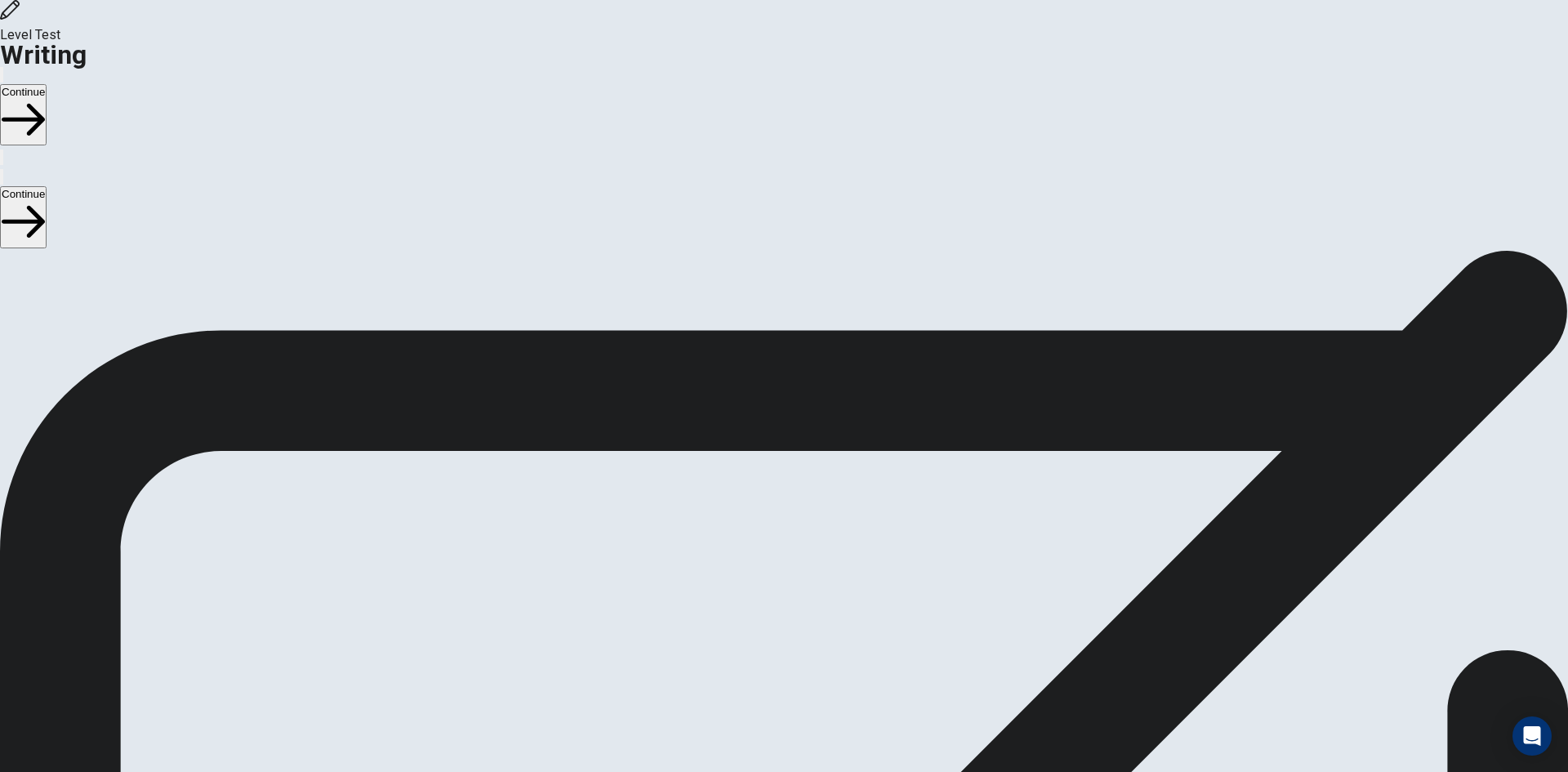
click at [47, 85] on button "Continue" at bounding box center [23, 115] width 47 height 61
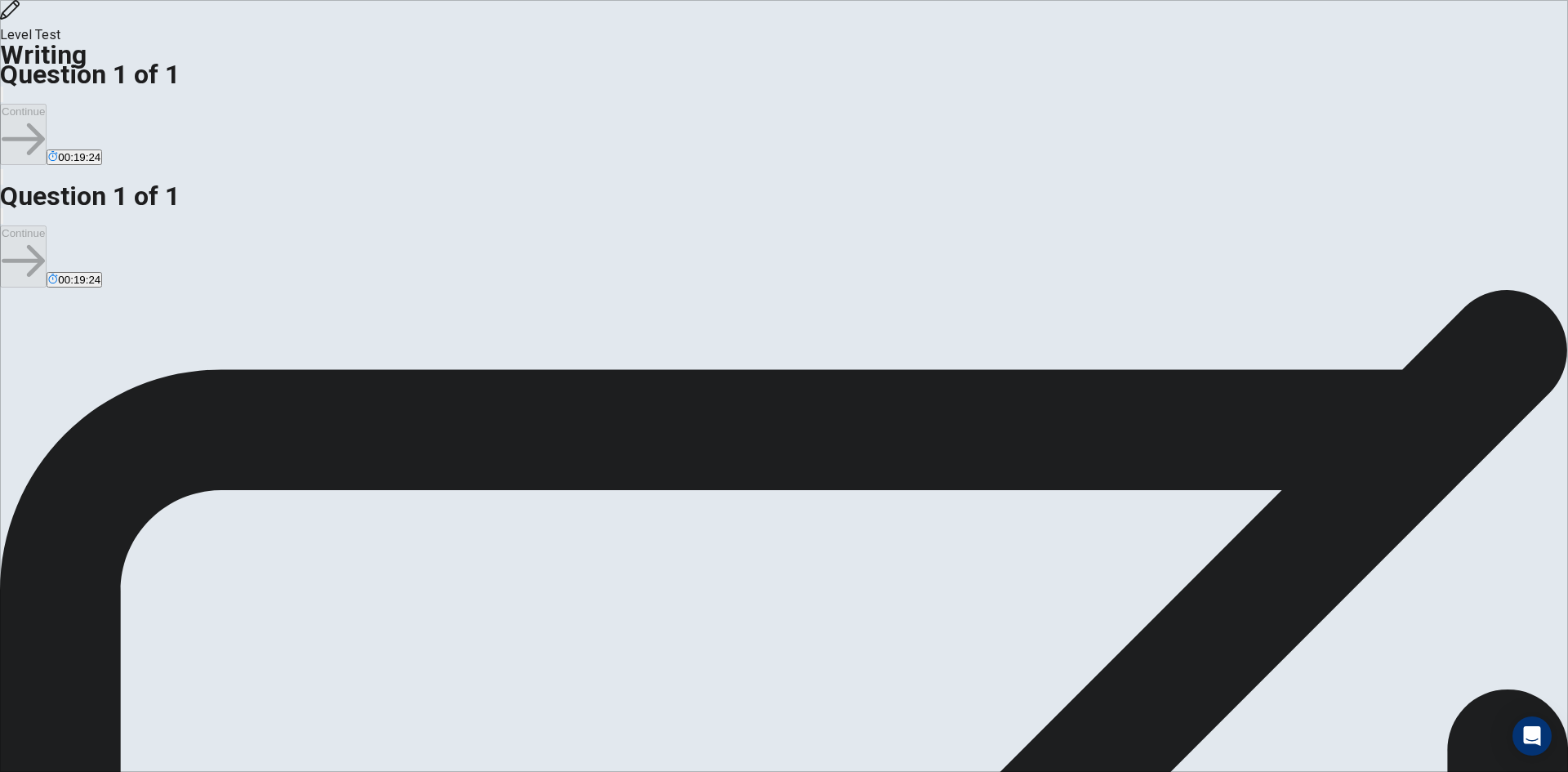
type textarea "*"
click at [1340, 289] on div "**********" at bounding box center [784, 289] width 1568 height 0
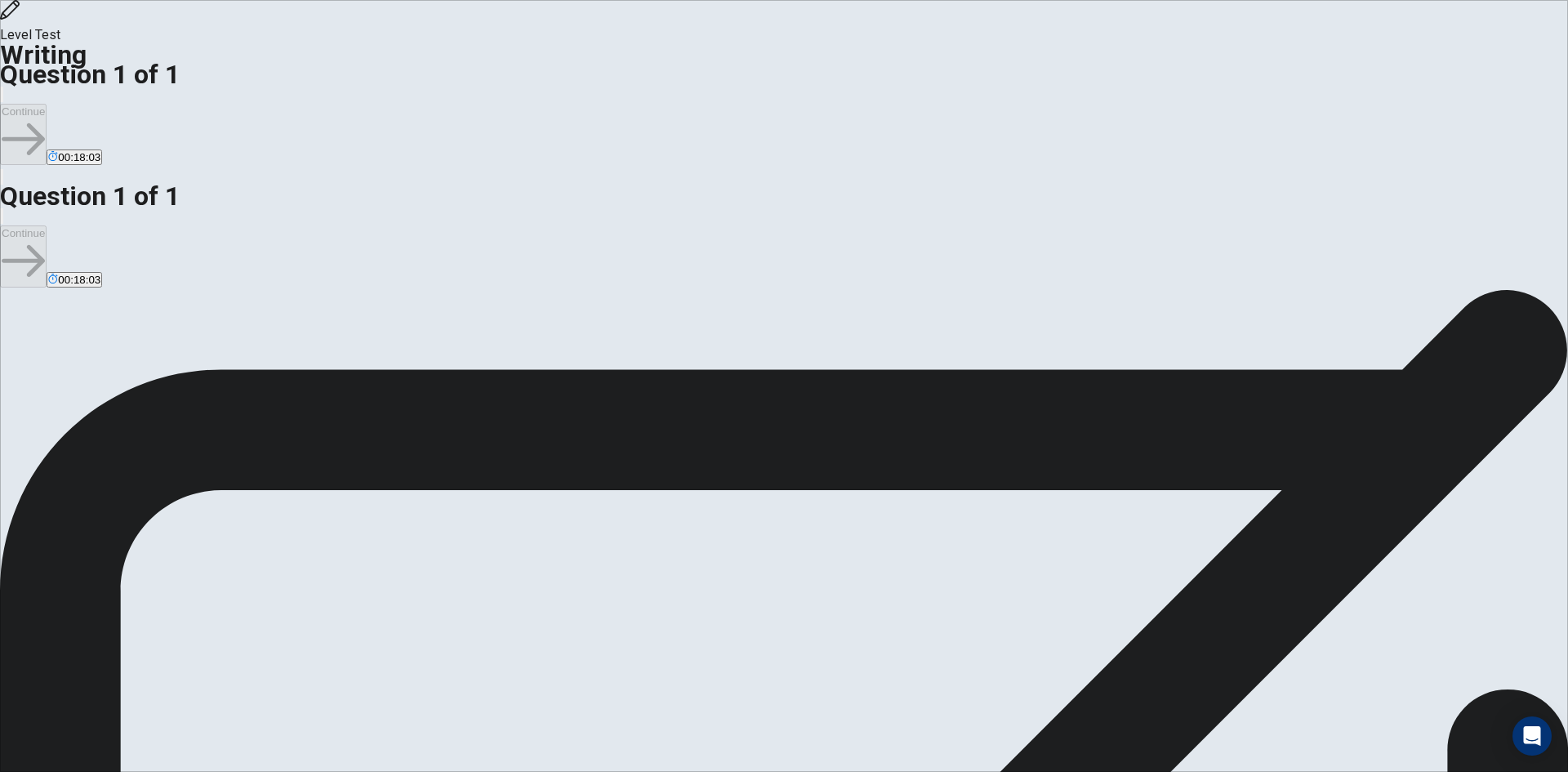
drag, startPoint x: 904, startPoint y: 186, endPoint x: 999, endPoint y: 197, distance: 95.6
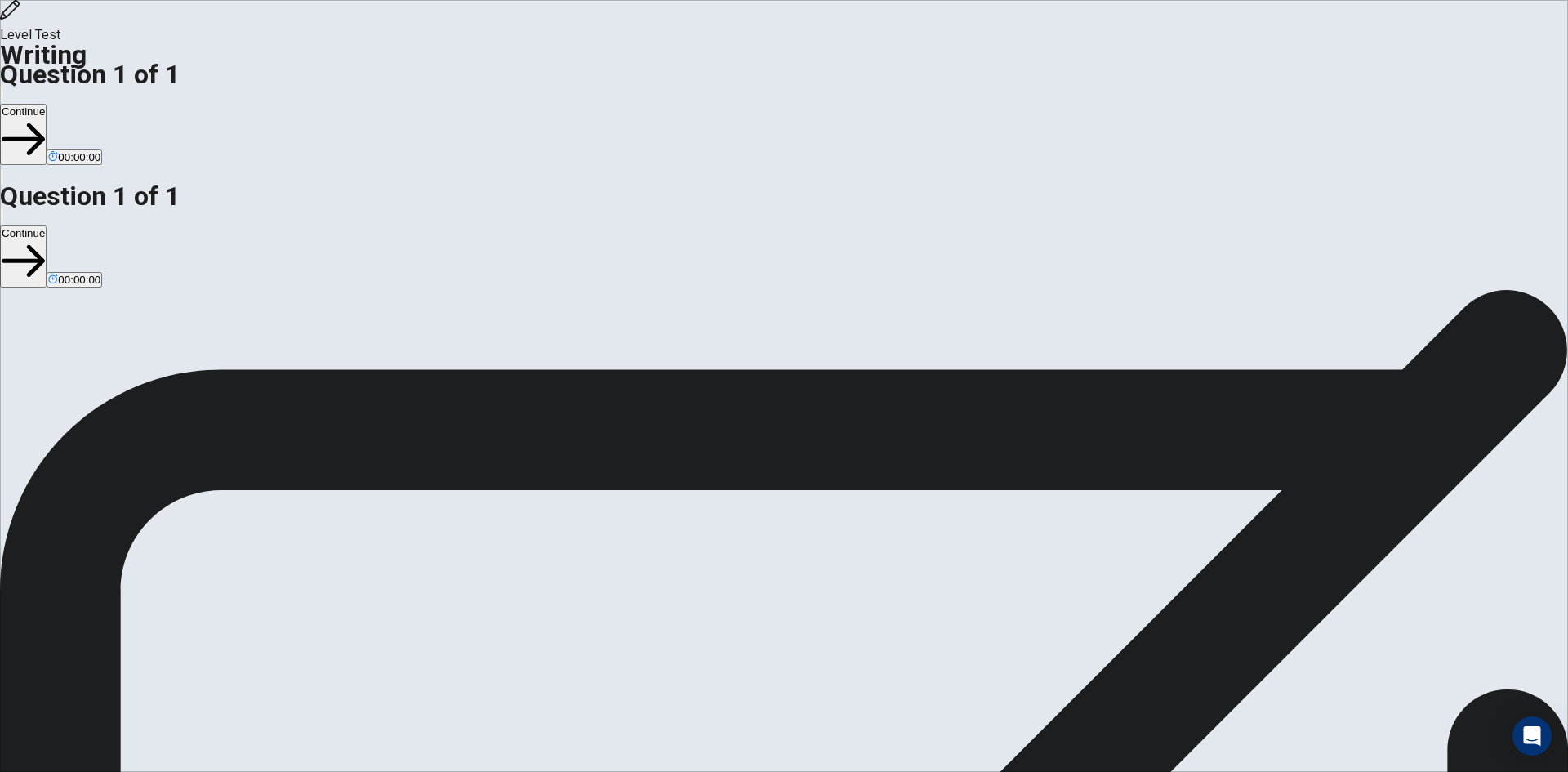
type textarea "**********"
